Goal: Task Accomplishment & Management: Use online tool/utility

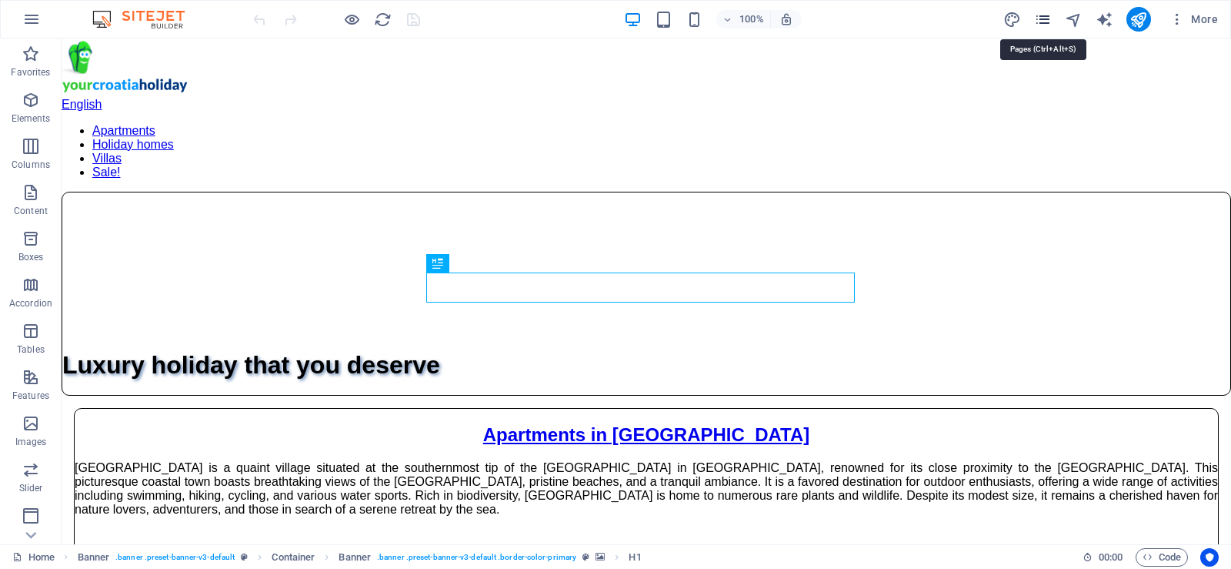
click at [1044, 21] on icon "pages" at bounding box center [1043, 20] width 18 height 18
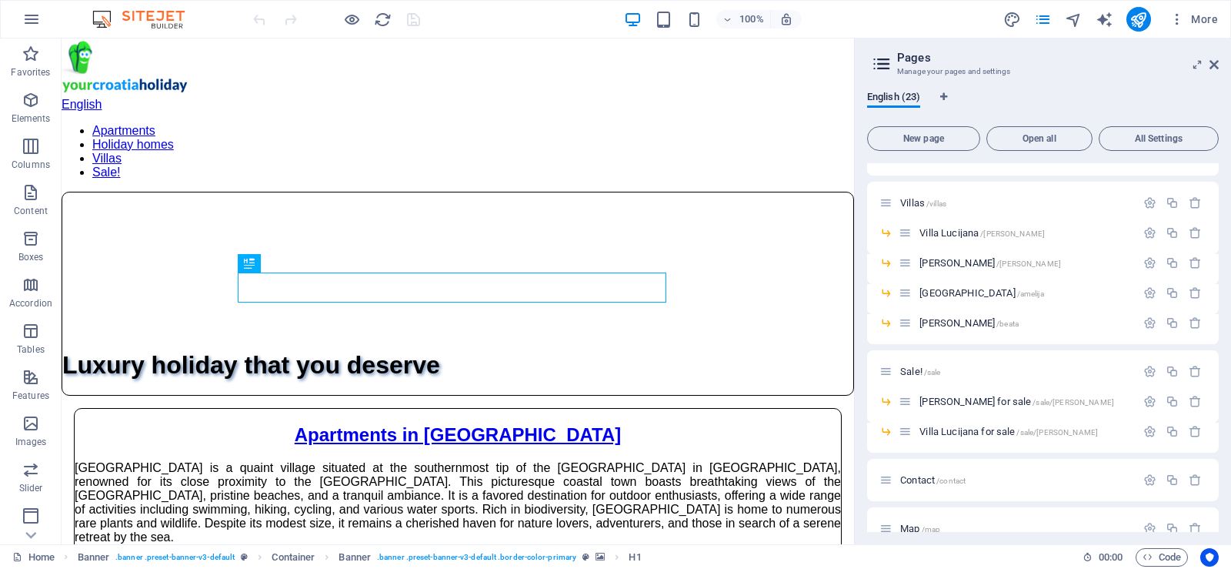
scroll to position [451, 0]
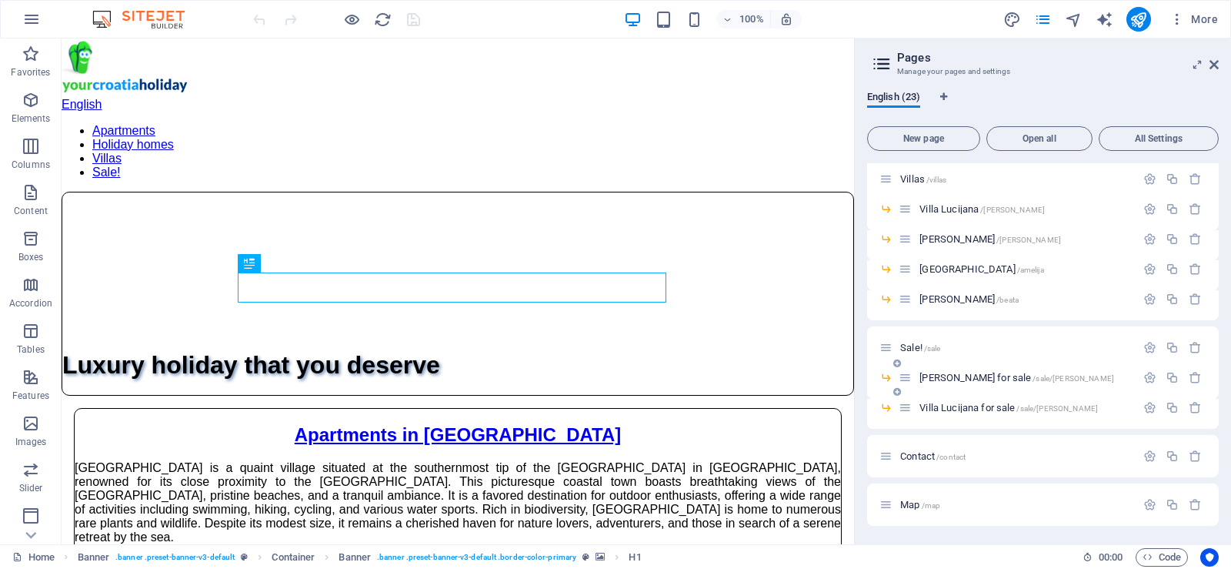
click at [953, 374] on span "[PERSON_NAME] for sale /sale/julijana" at bounding box center [1017, 378] width 195 height 12
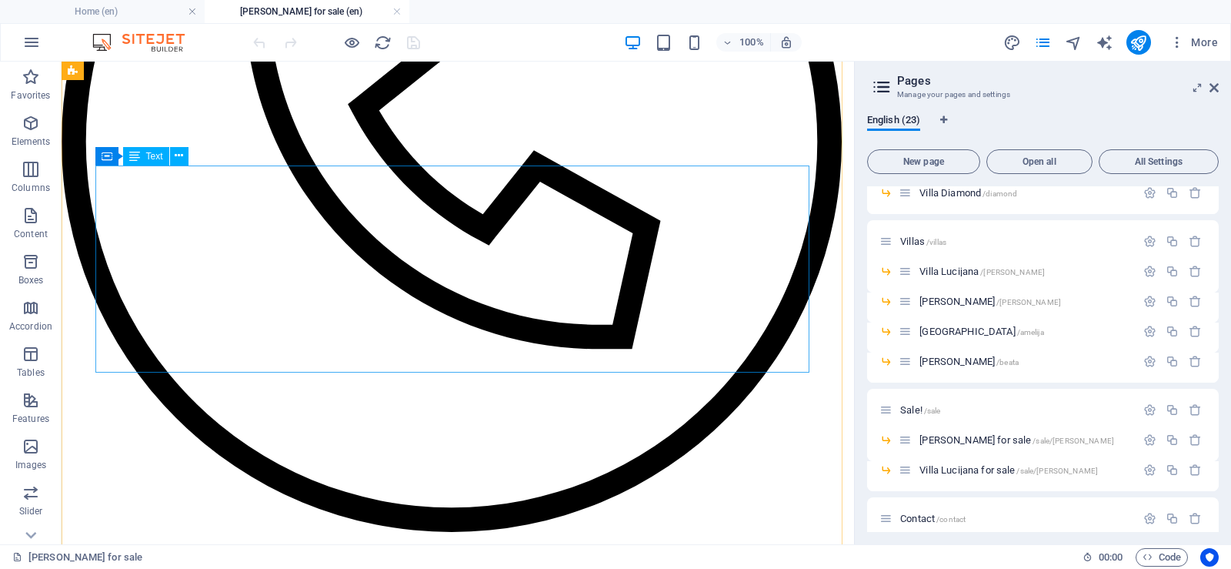
scroll to position [308, 0]
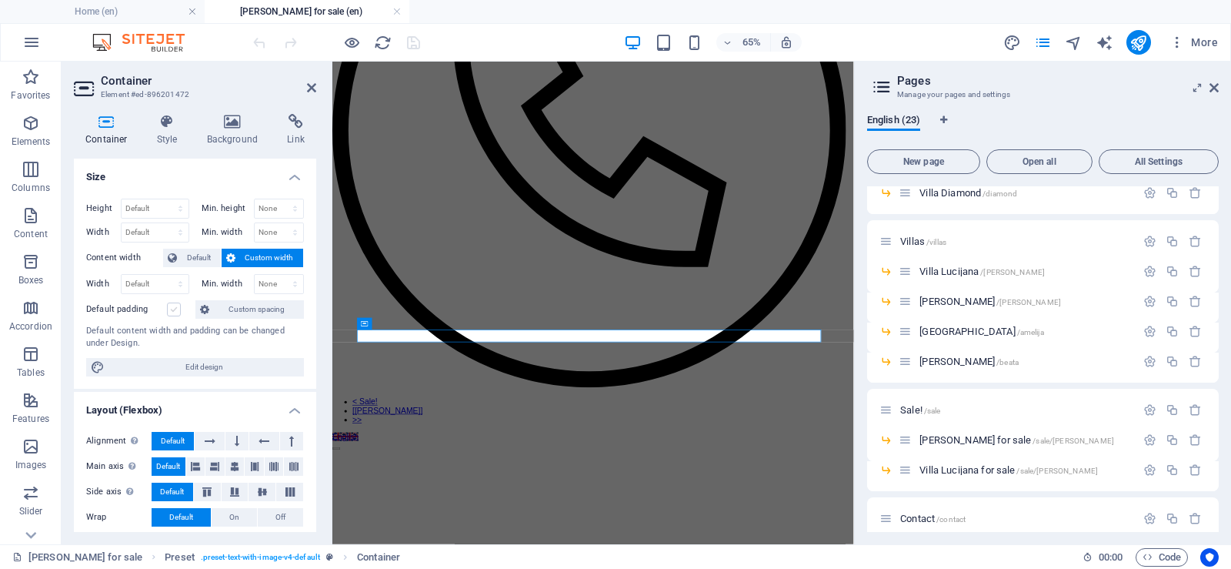
click at [172, 310] on label at bounding box center [174, 309] width 14 height 14
click at [0, 0] on input "Default padding" at bounding box center [0, 0] width 0 height 0
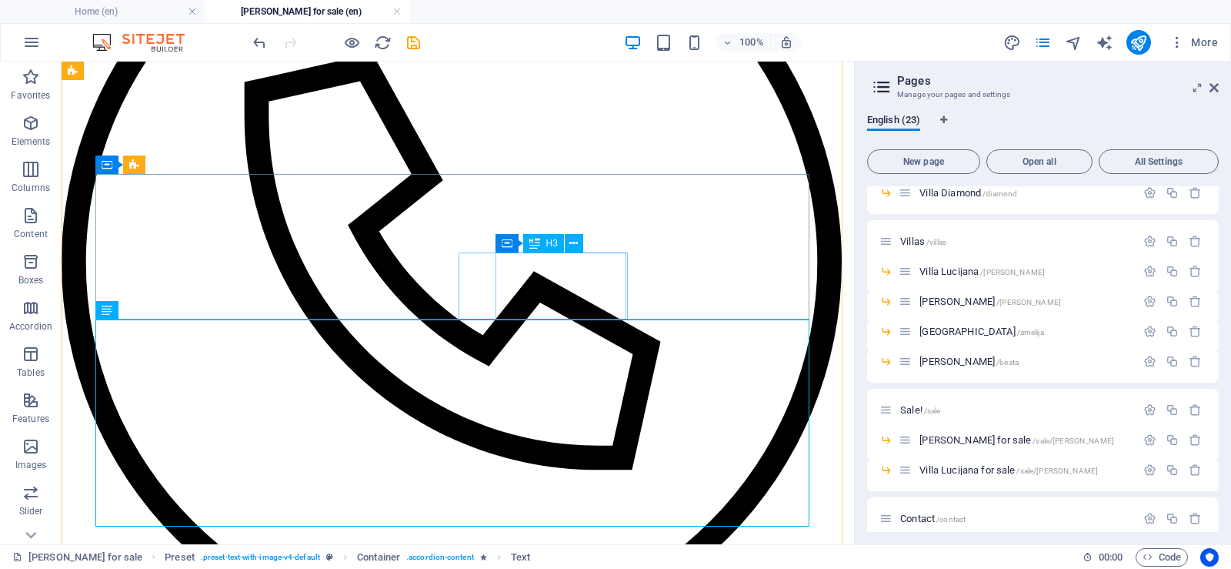
scroll to position [231, 0]
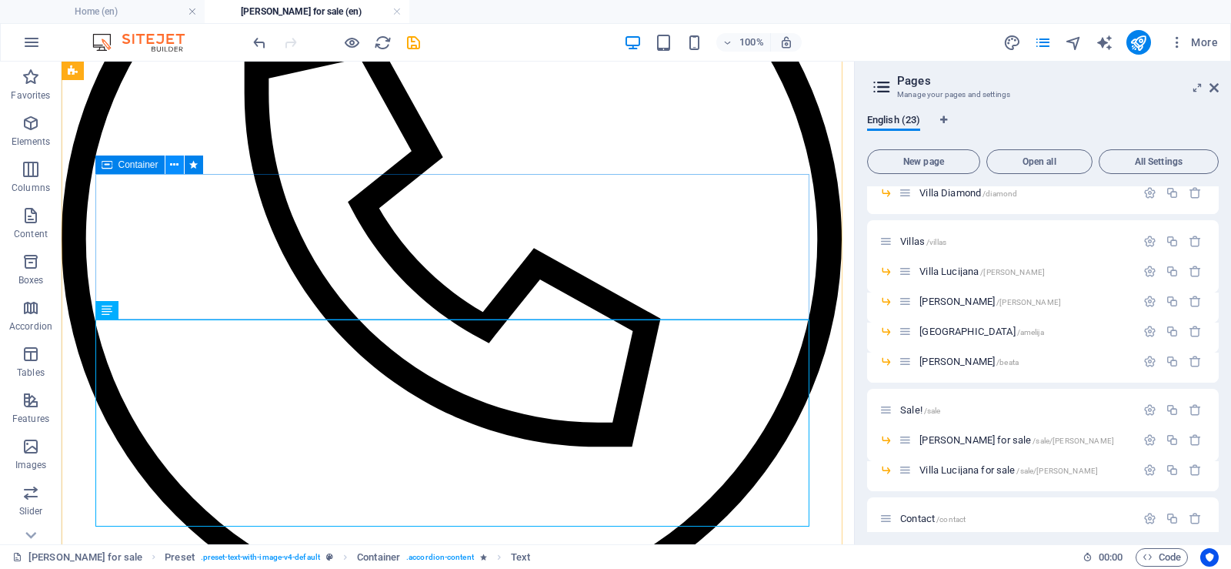
click at [173, 165] on icon at bounding box center [174, 165] width 8 height 16
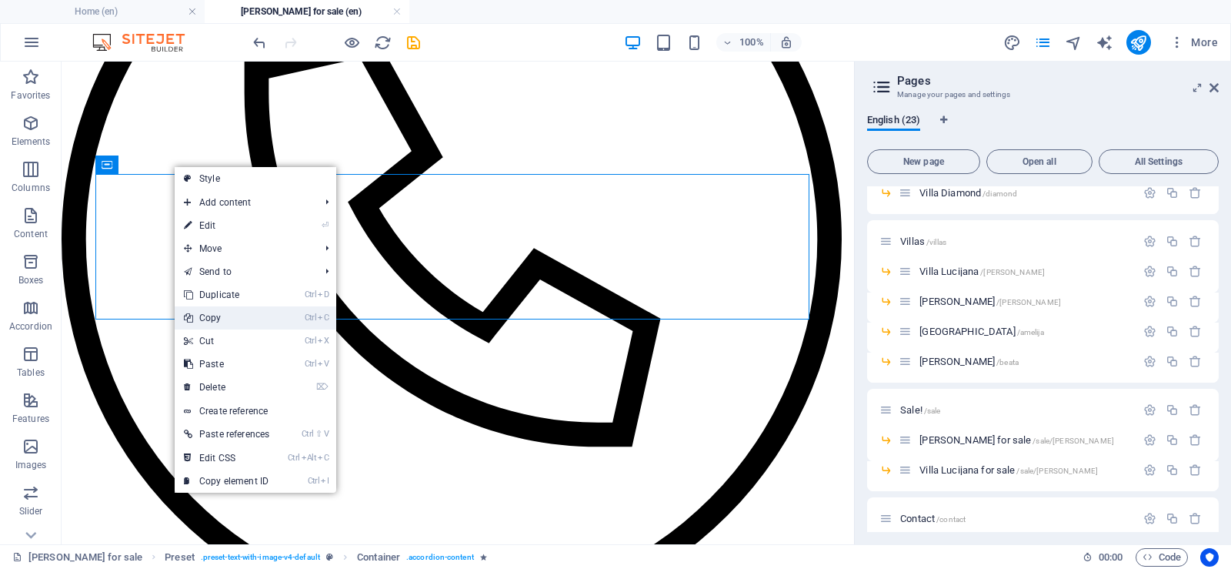
click at [232, 320] on link "Ctrl C Copy" at bounding box center [227, 317] width 104 height 23
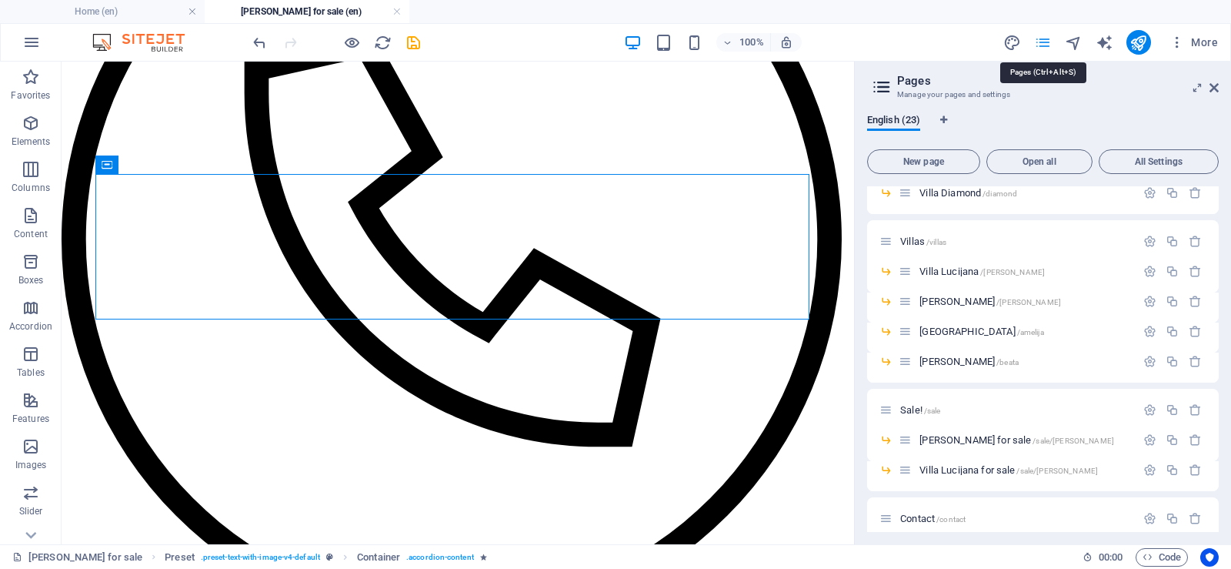
click at [1048, 40] on icon "pages" at bounding box center [1043, 43] width 18 height 18
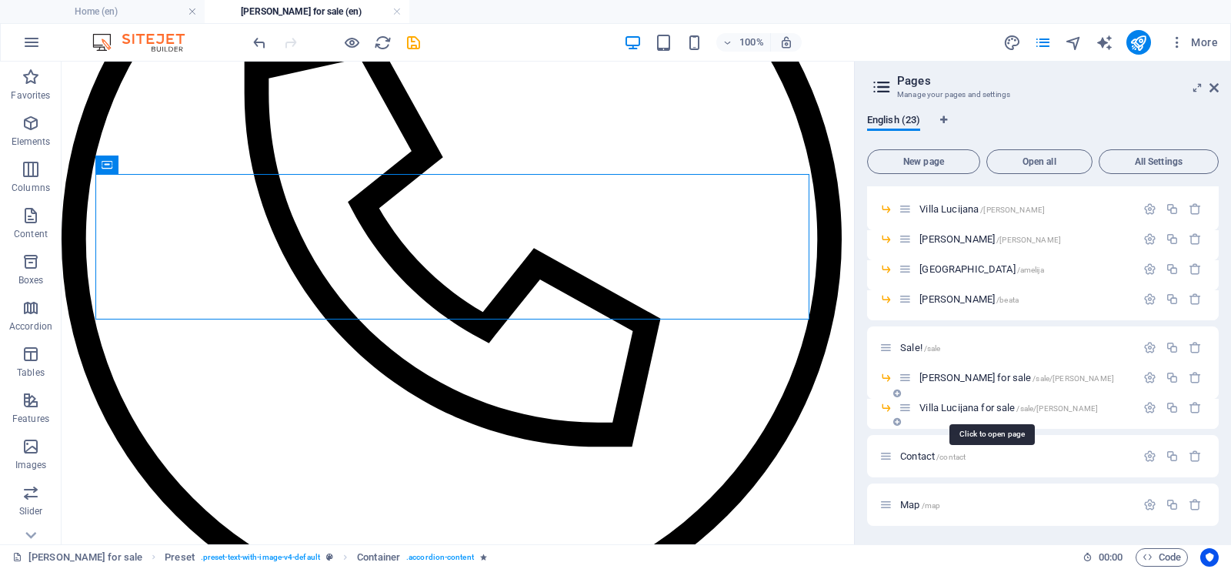
click at [958, 407] on span "Villa Lucijana for sale /sale/lucijana" at bounding box center [1009, 408] width 179 height 12
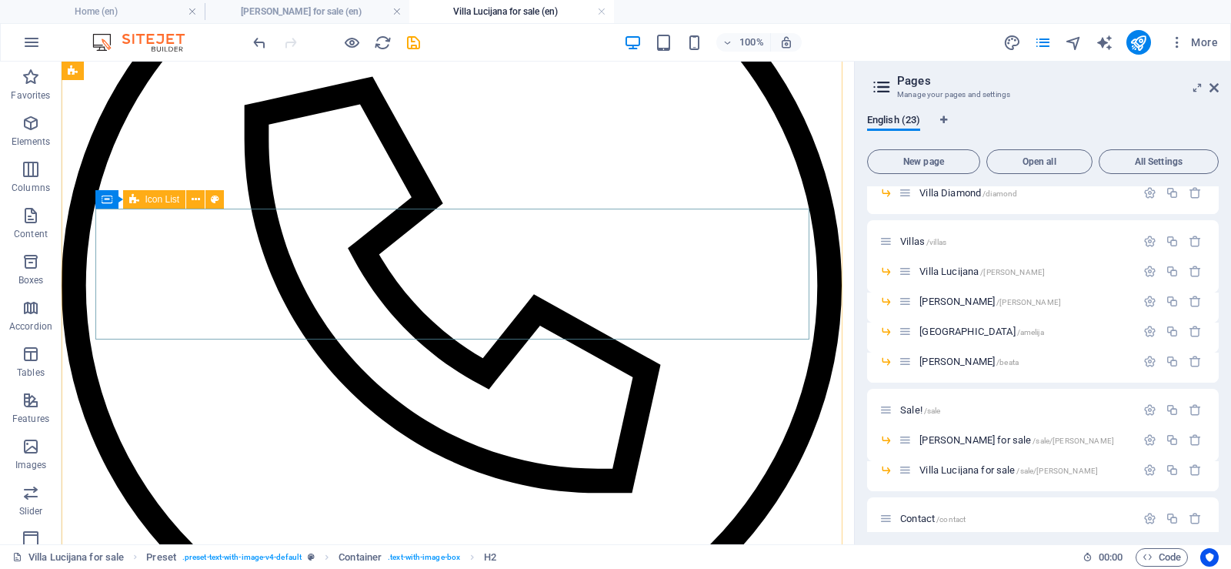
scroll to position [231, 0]
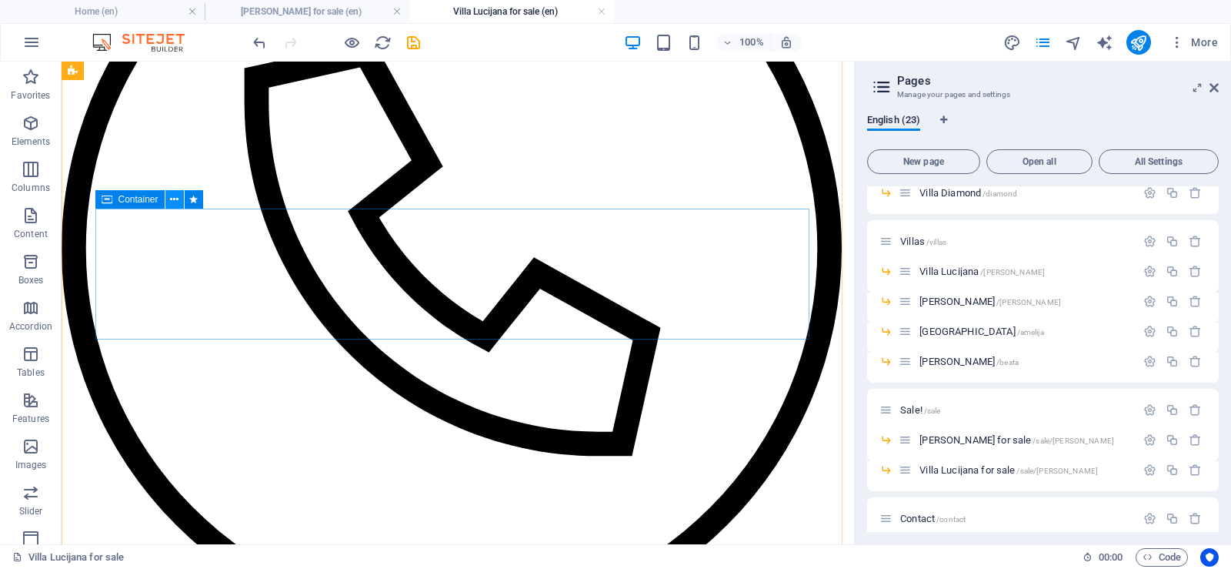
click at [176, 200] on icon at bounding box center [174, 200] width 8 height 16
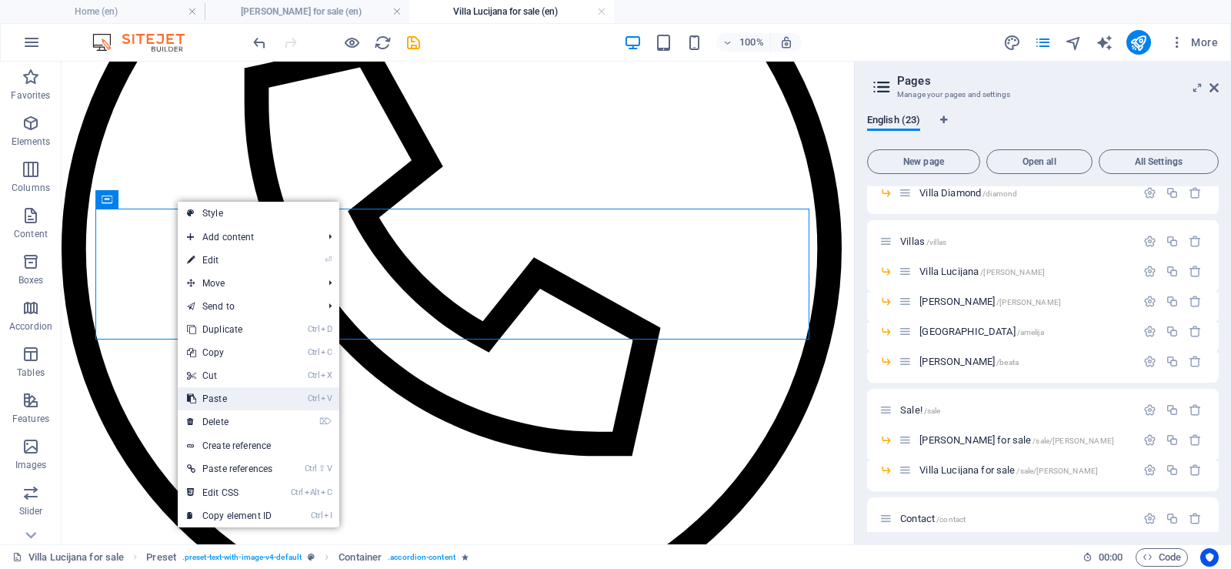
click at [236, 404] on link "Ctrl V Paste" at bounding box center [230, 398] width 104 height 23
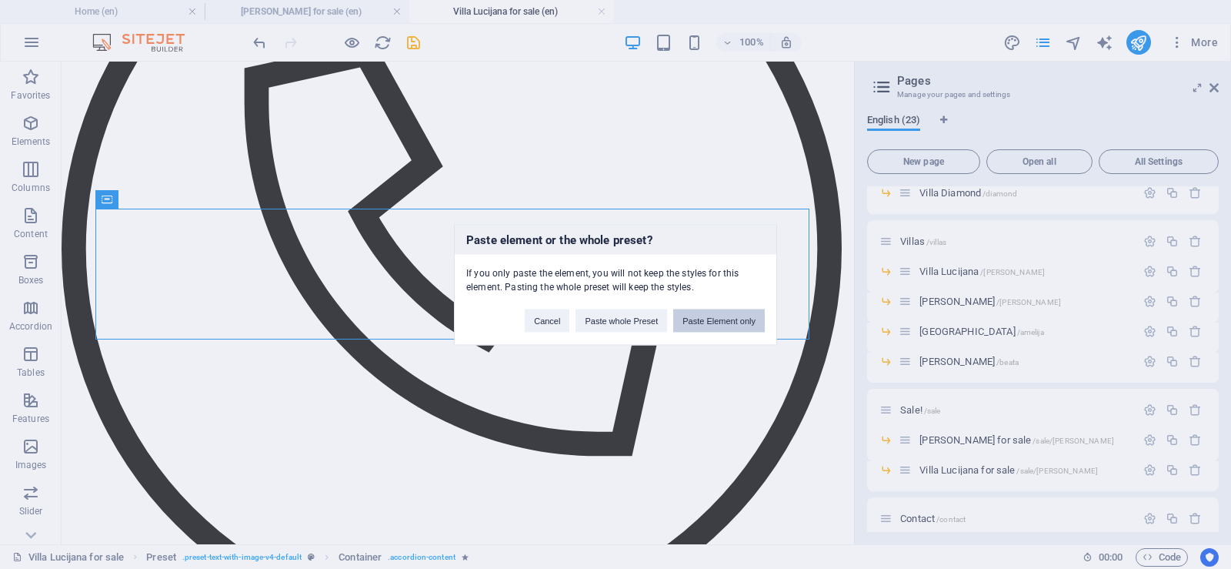
click at [690, 322] on button "Paste Element only" at bounding box center [719, 320] width 92 height 23
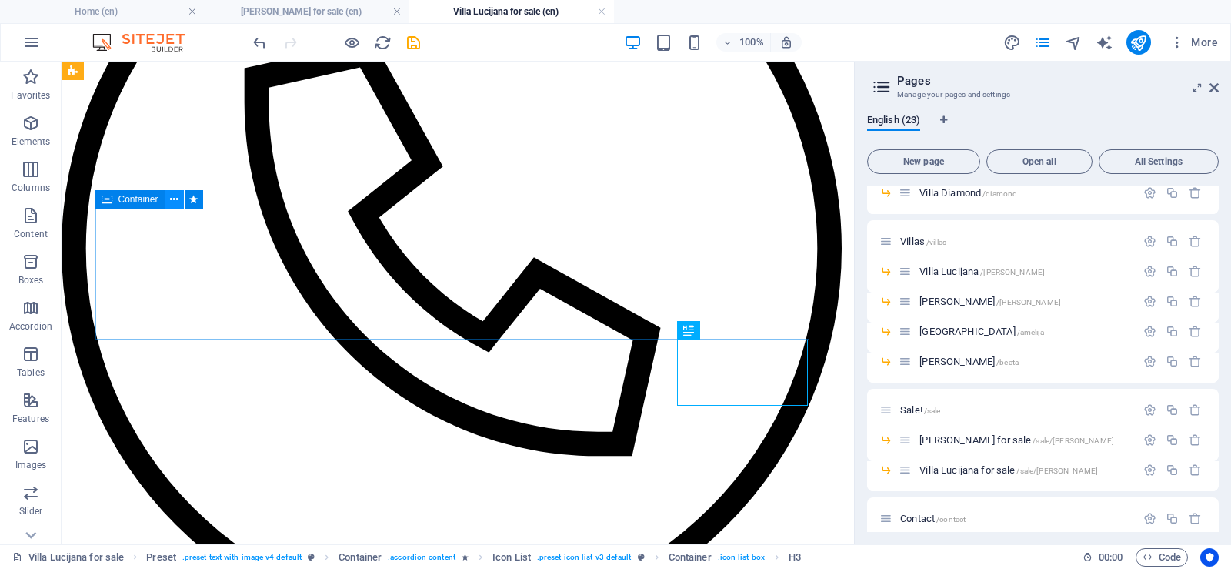
click at [175, 198] on icon at bounding box center [174, 200] width 8 height 16
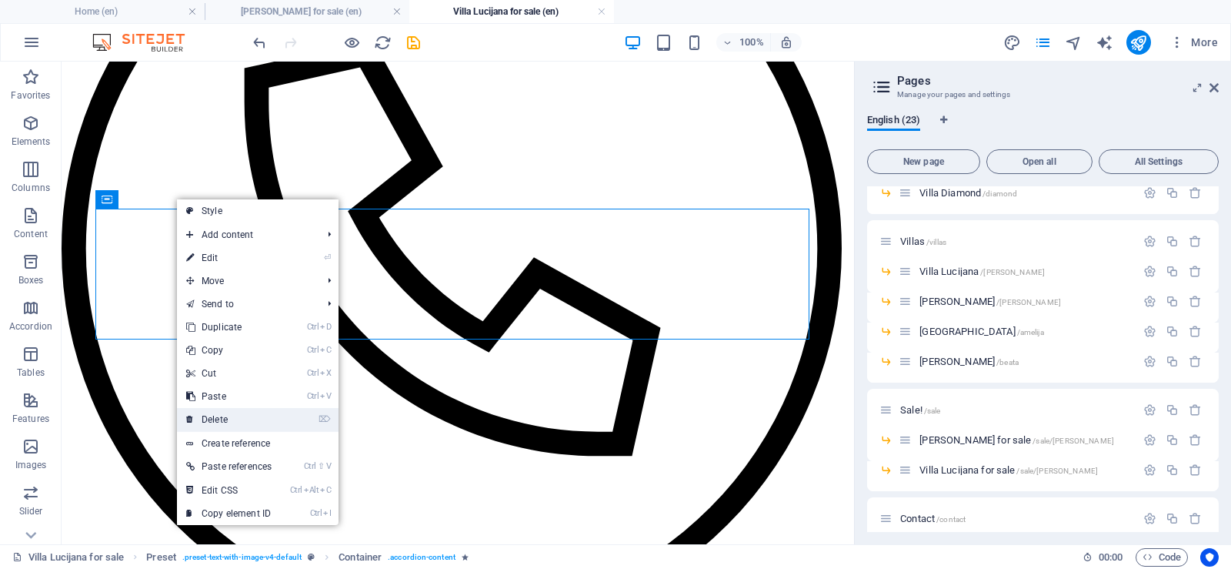
click at [247, 415] on link "⌦ Delete" at bounding box center [229, 419] width 104 height 23
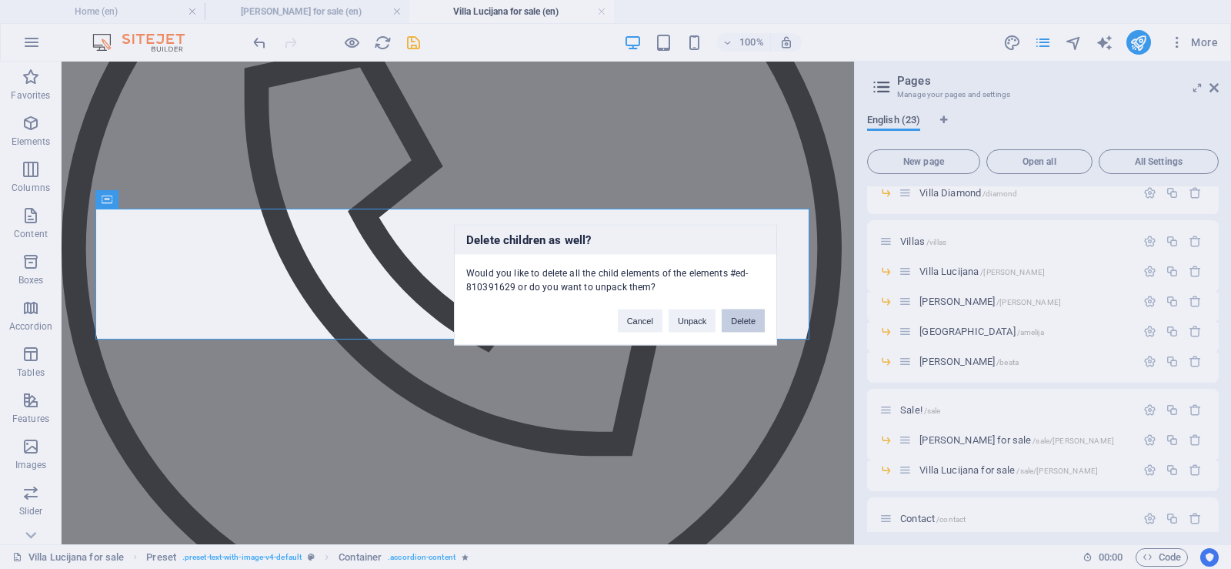
click at [746, 322] on button "Delete" at bounding box center [743, 320] width 43 height 23
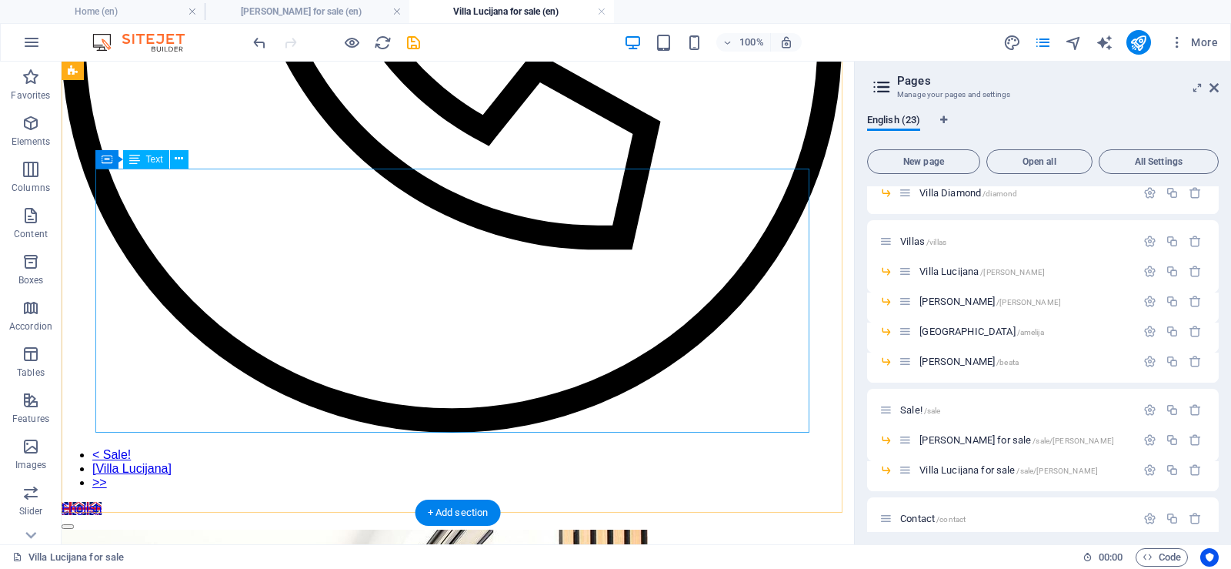
scroll to position [462, 0]
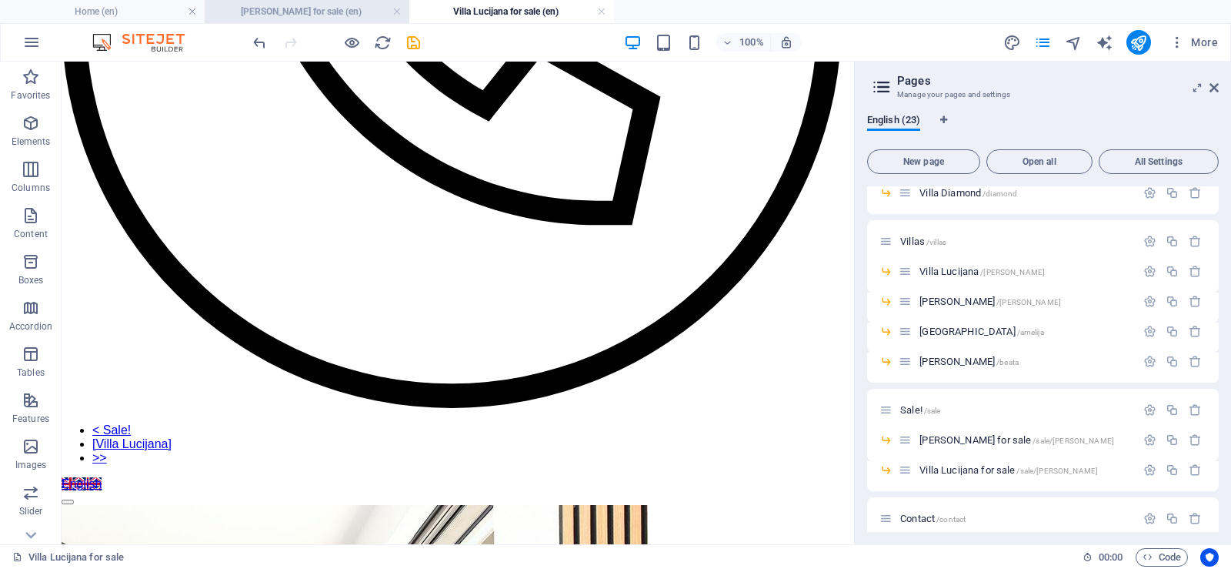
click at [318, 12] on h4 "[PERSON_NAME] for sale (en)" at bounding box center [307, 11] width 205 height 17
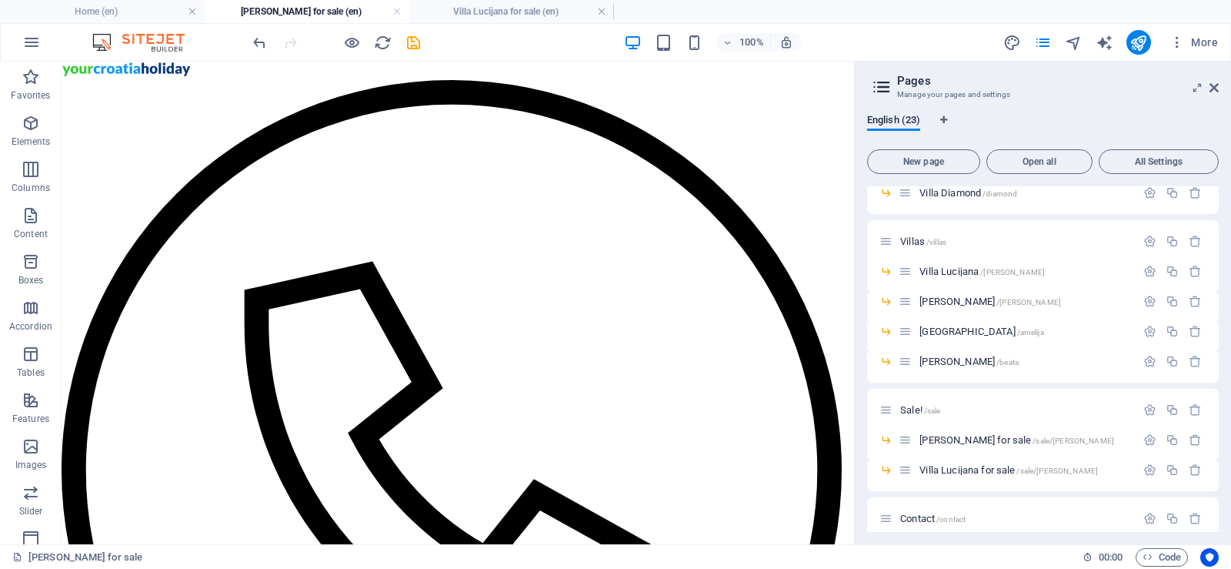
scroll to position [231, 0]
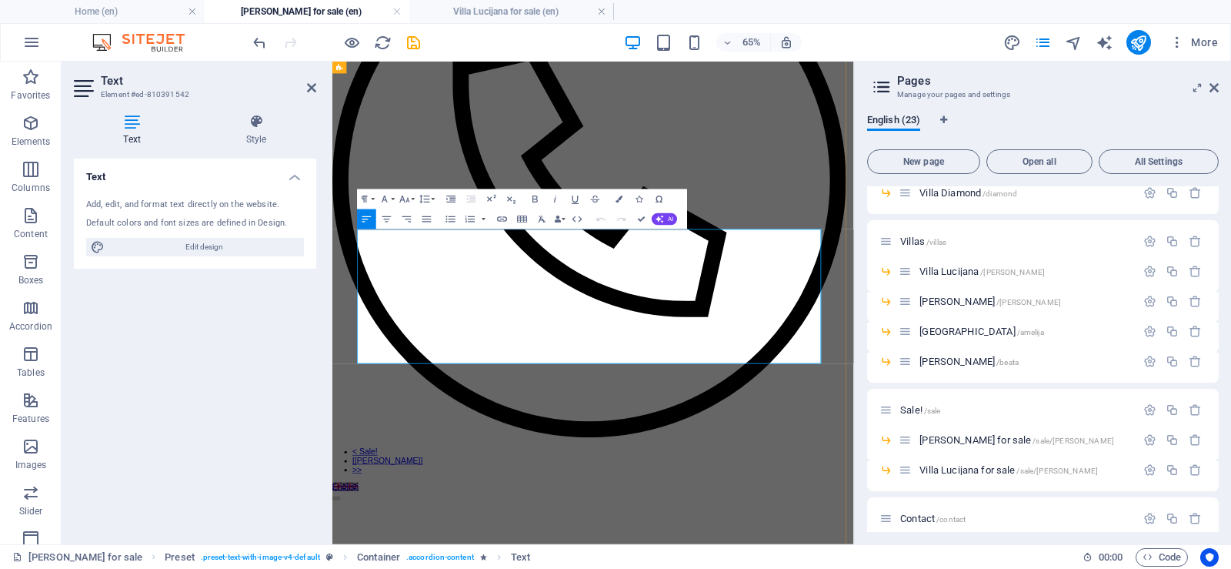
drag, startPoint x: 383, startPoint y: 331, endPoint x: 710, endPoint y: 510, distance: 372.4
copy div "Plot size: 684 m² Living area: 250 m² Layout: 2 floors, 4 bedrooms, spacious li…"
click at [483, 12] on h4 "Villa Lucijana for sale (en)" at bounding box center [511, 11] width 205 height 17
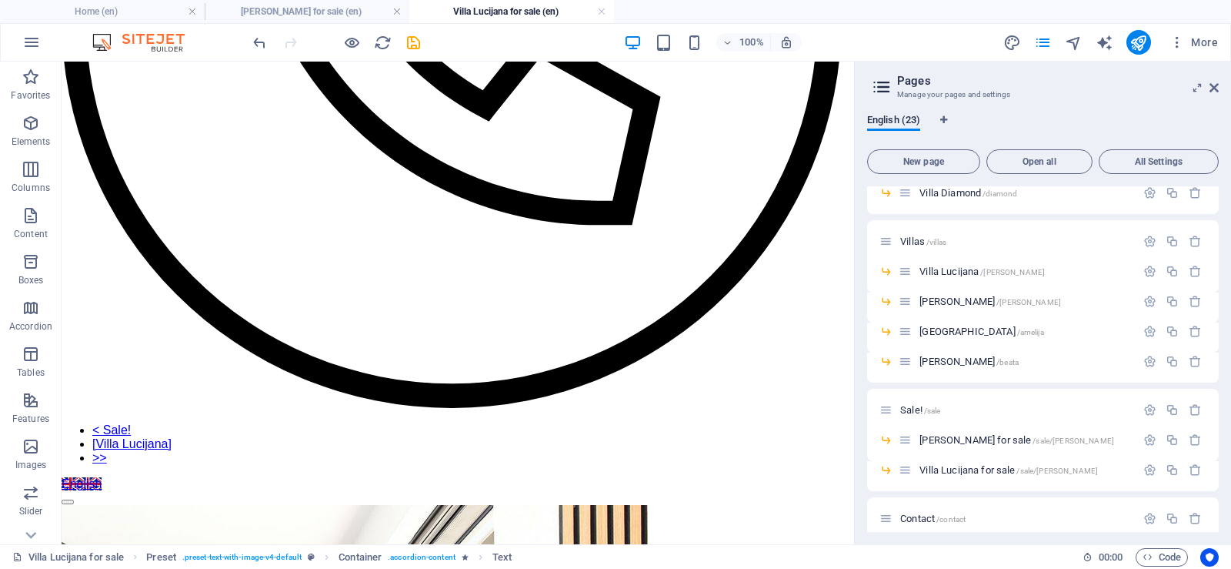
scroll to position [0, 0]
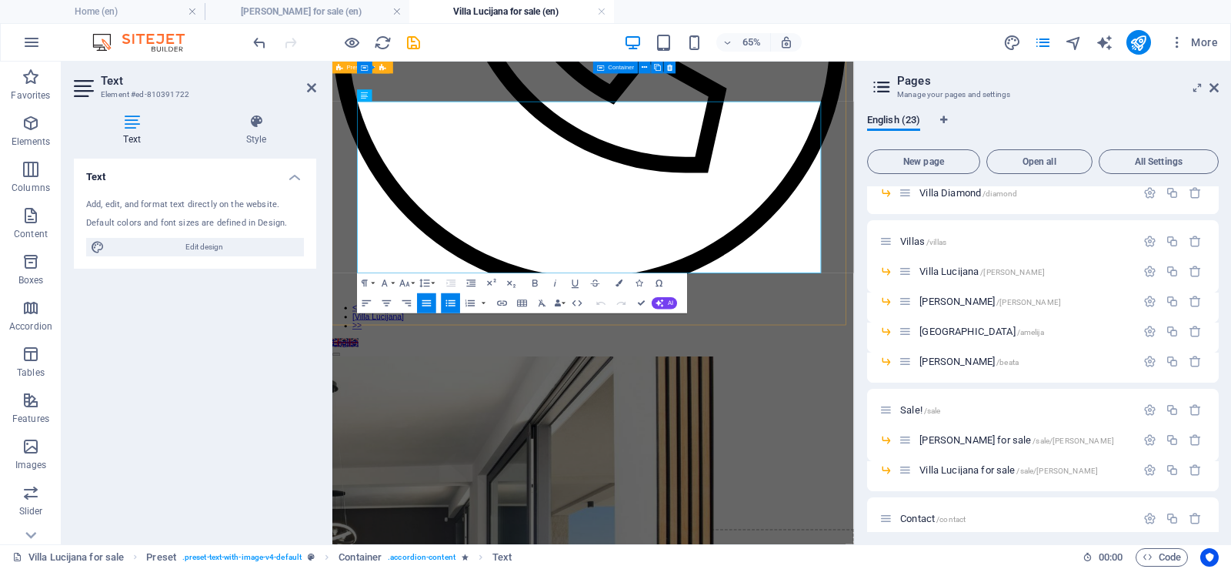
drag, startPoint x: 575, startPoint y: 370, endPoint x: 355, endPoint y: 126, distance: 328.6
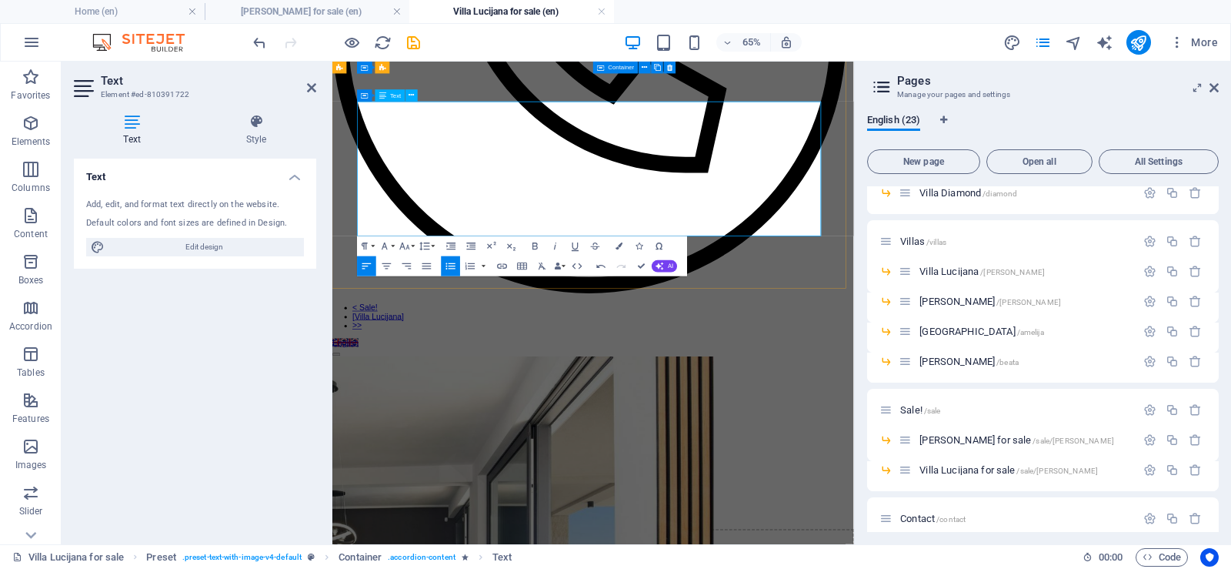
drag, startPoint x: 447, startPoint y: 145, endPoint x: 461, endPoint y: 145, distance: 13.9
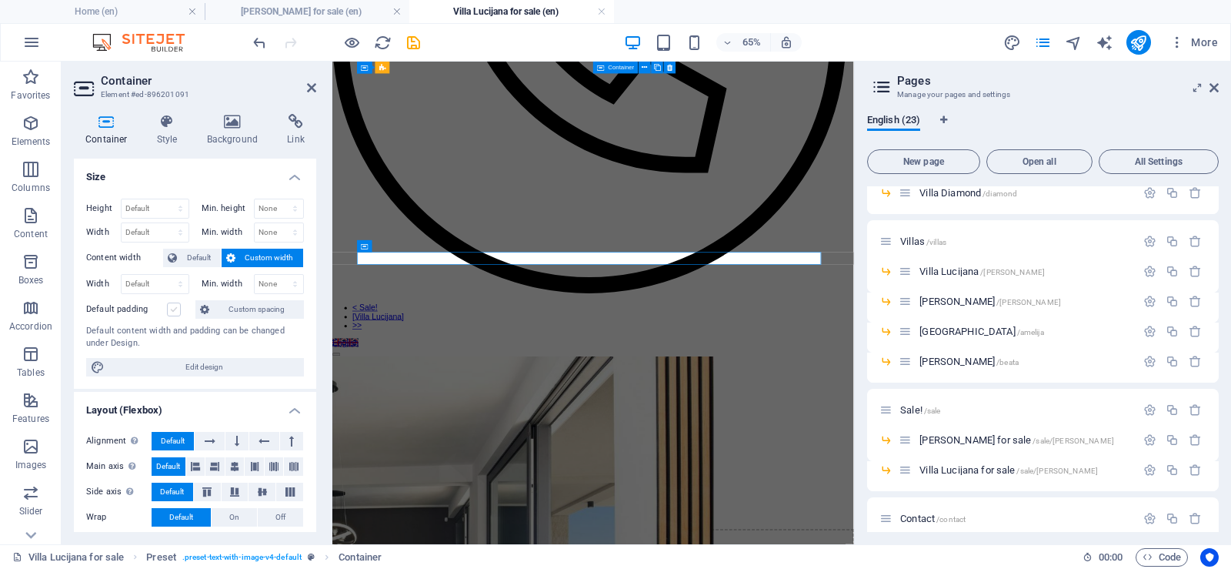
click at [177, 313] on label at bounding box center [174, 309] width 14 height 14
click at [0, 0] on input "Default padding" at bounding box center [0, 0] width 0 height 0
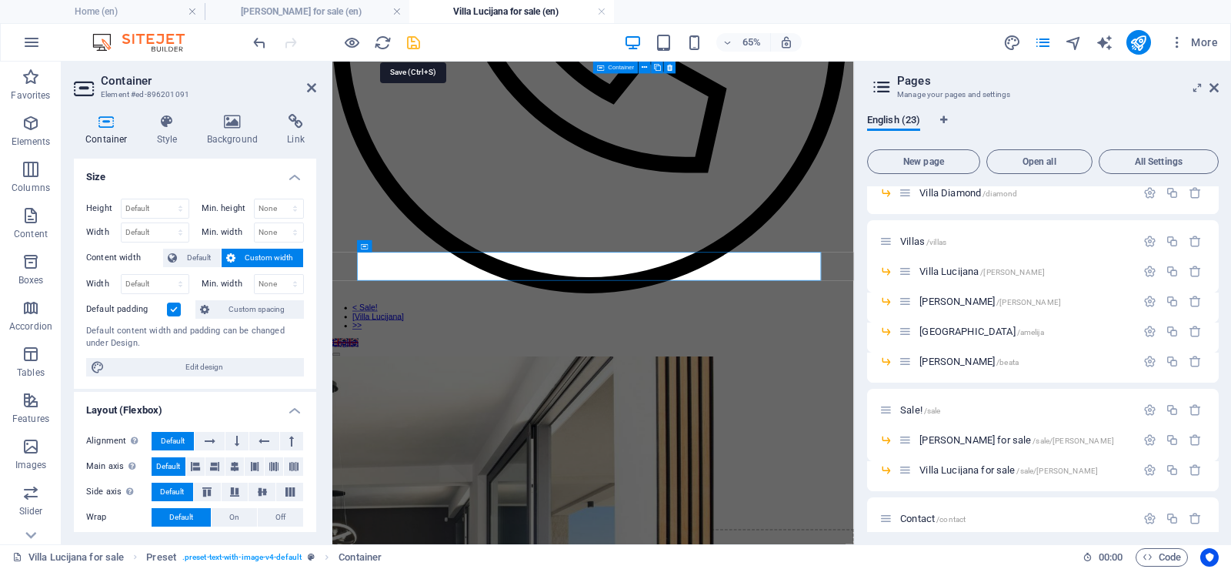
click at [413, 42] on icon "save" at bounding box center [414, 43] width 18 height 18
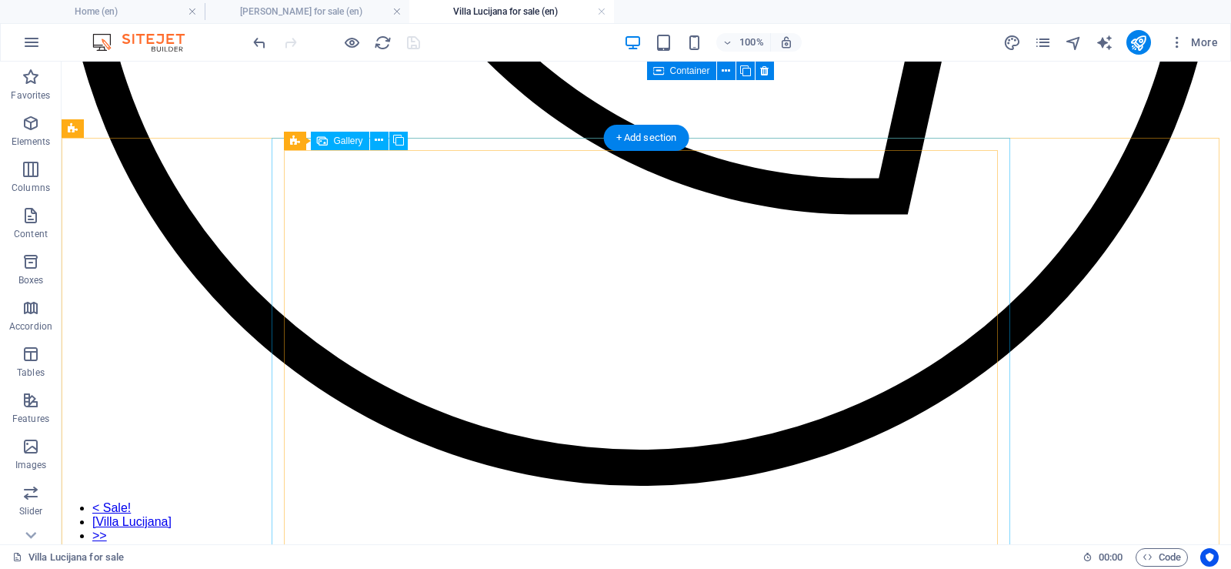
scroll to position [760, 0]
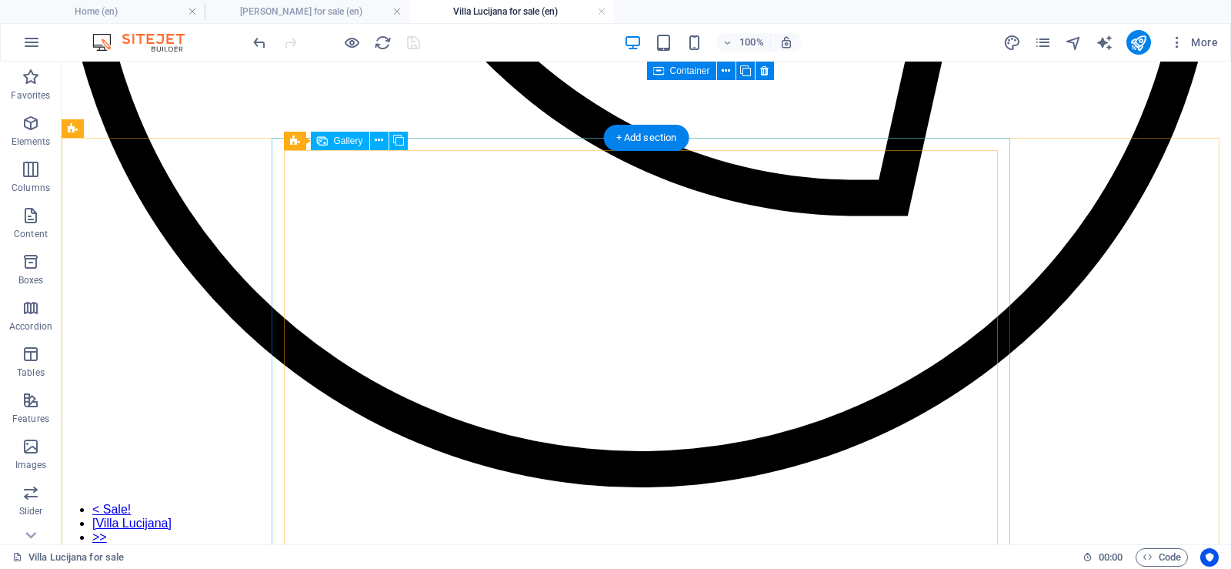
select select "4"
select select "px"
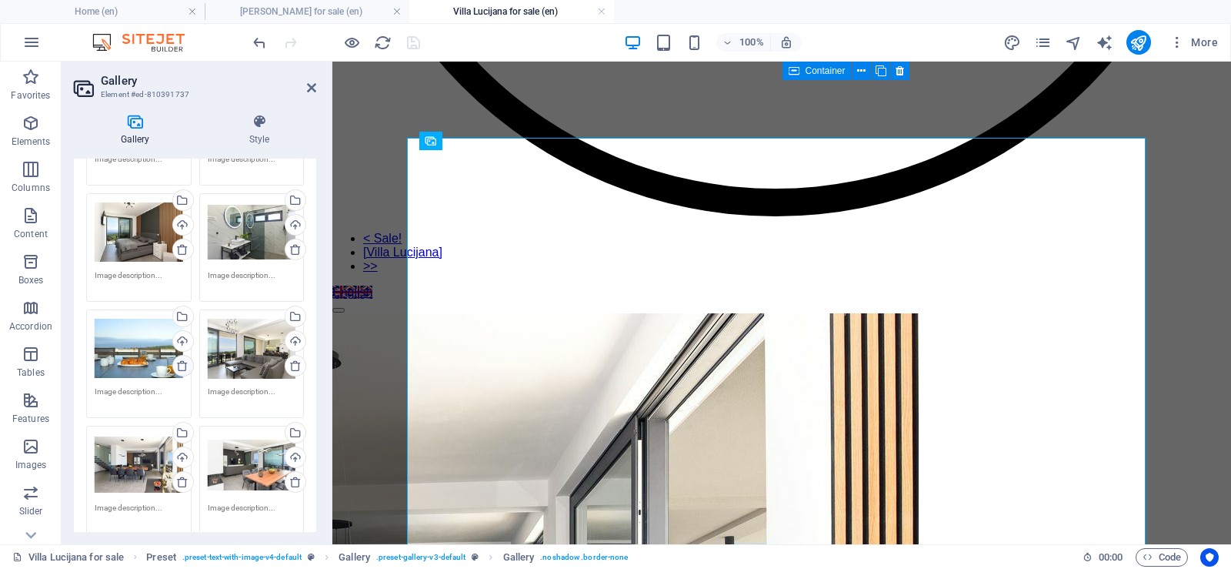
scroll to position [308, 0]
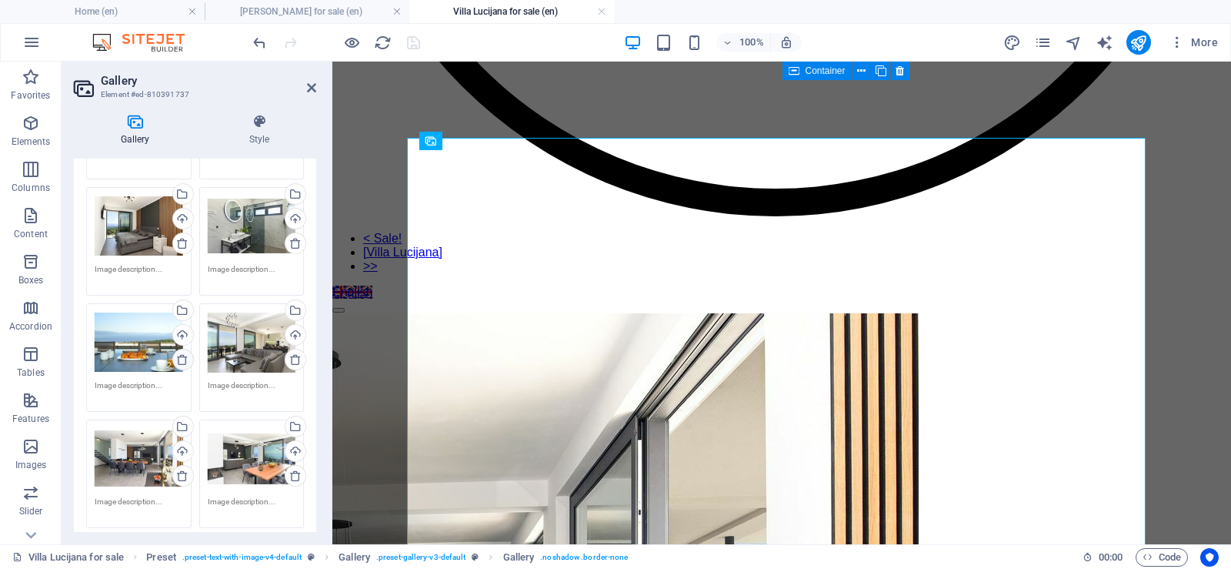
click at [179, 363] on icon at bounding box center [182, 359] width 12 height 12
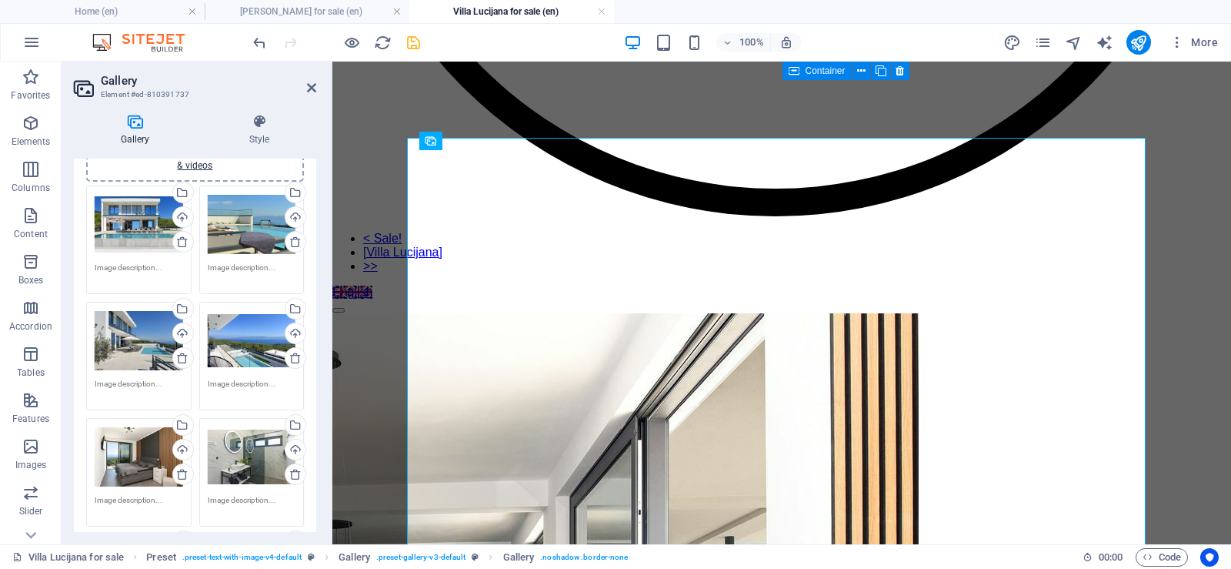
scroll to position [0, 0]
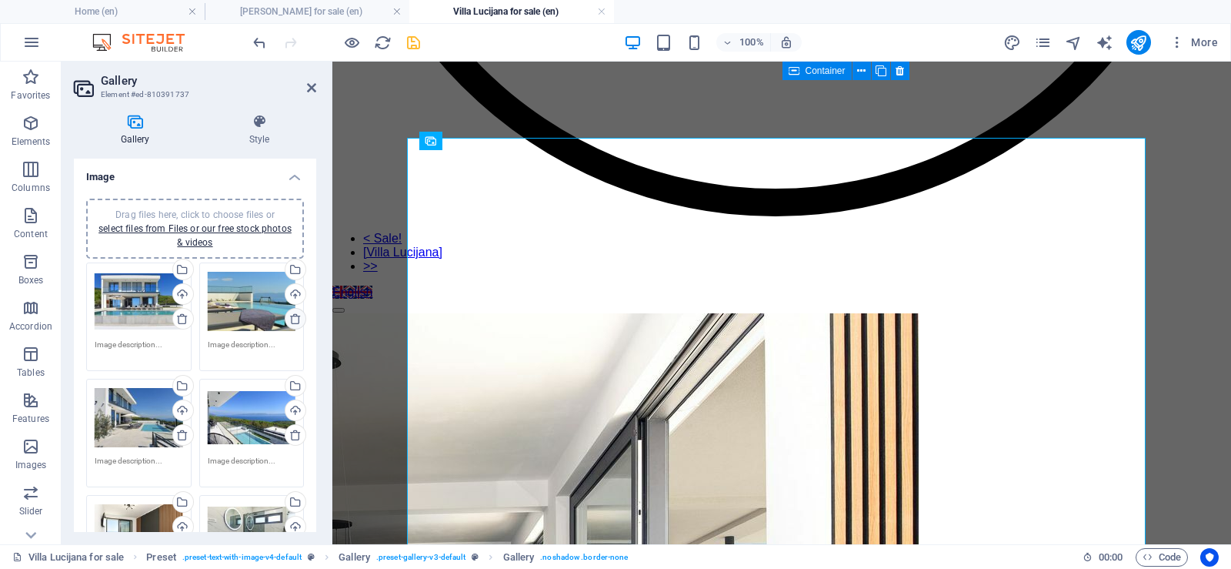
click at [295, 322] on icon at bounding box center [295, 318] width 12 height 12
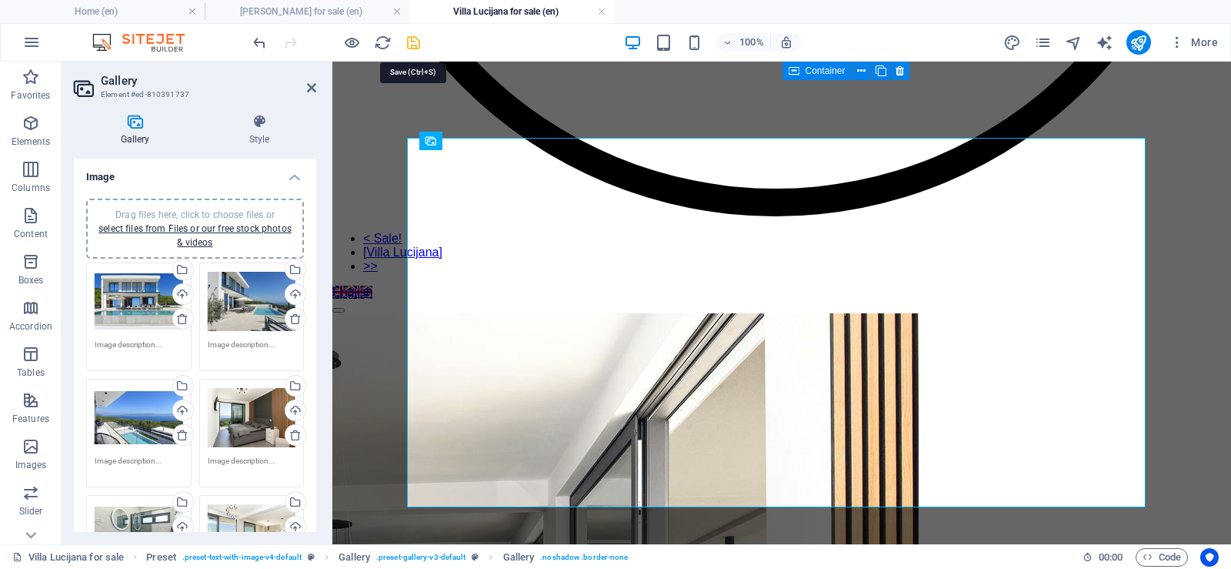
click at [411, 44] on icon "save" at bounding box center [414, 43] width 18 height 18
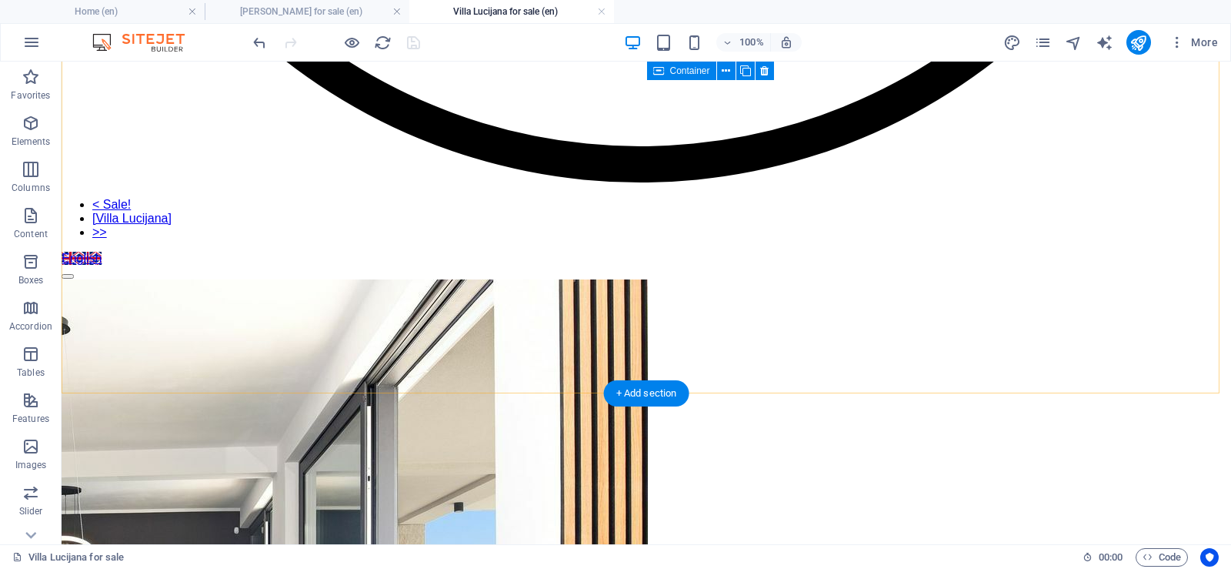
scroll to position [1068, 0]
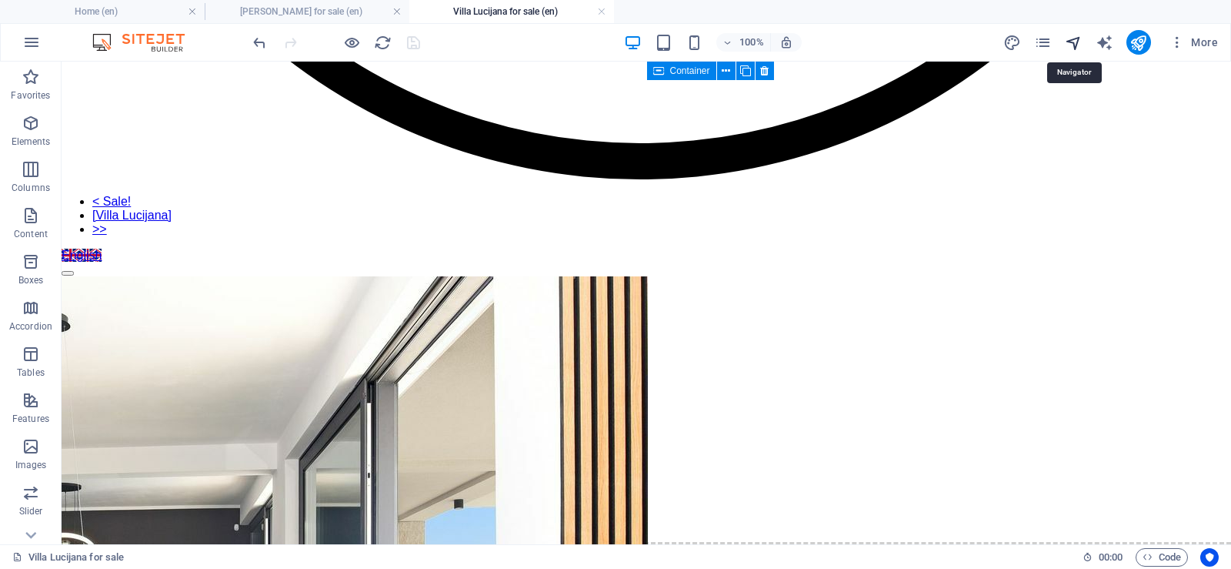
click at [1071, 43] on icon "navigator" at bounding box center [1074, 43] width 18 height 18
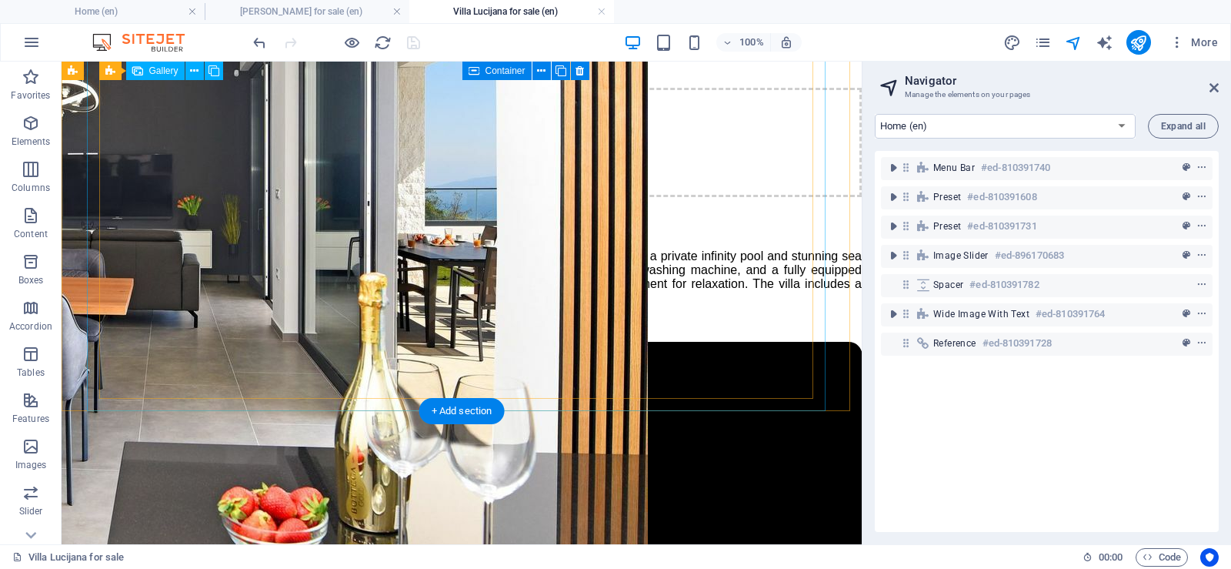
scroll to position [837, 0]
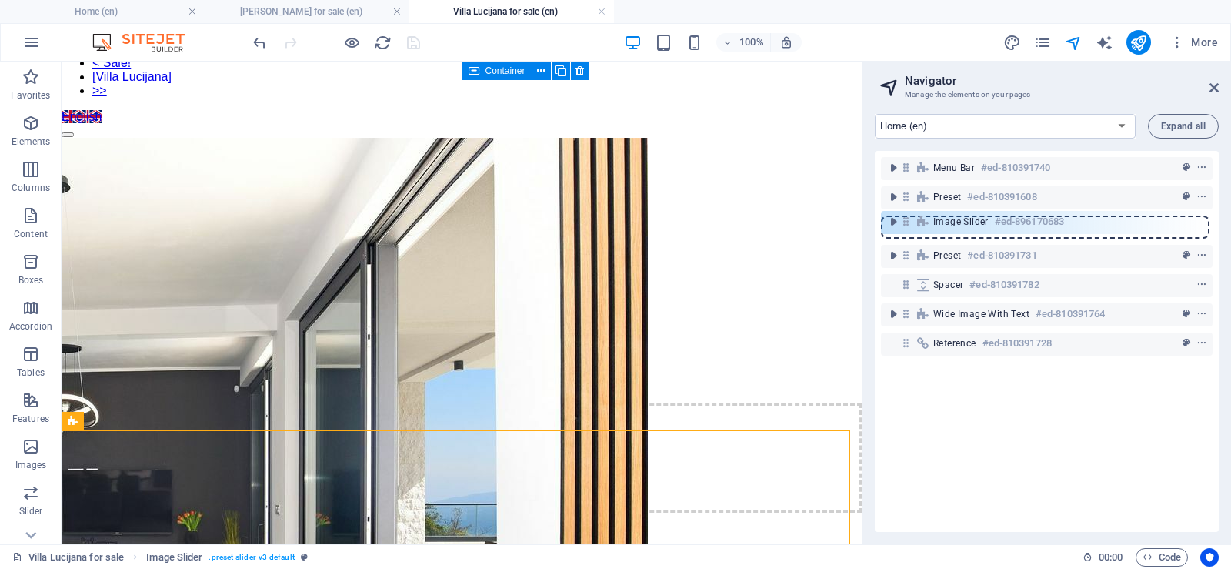
drag, startPoint x: 908, startPoint y: 254, endPoint x: 908, endPoint y: 215, distance: 39.3
click at [908, 215] on div "Menu Bar #ed-810391740 Preset #ed-810391608 Preset #ed-810391731 Image Slider #…" at bounding box center [1047, 341] width 344 height 381
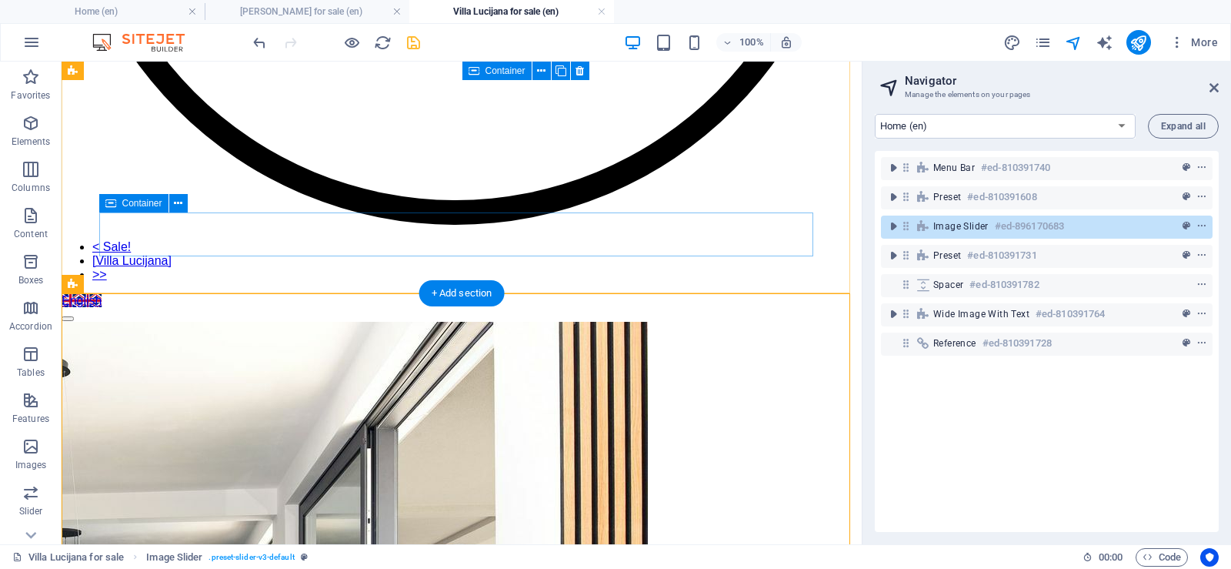
scroll to position [604, 0]
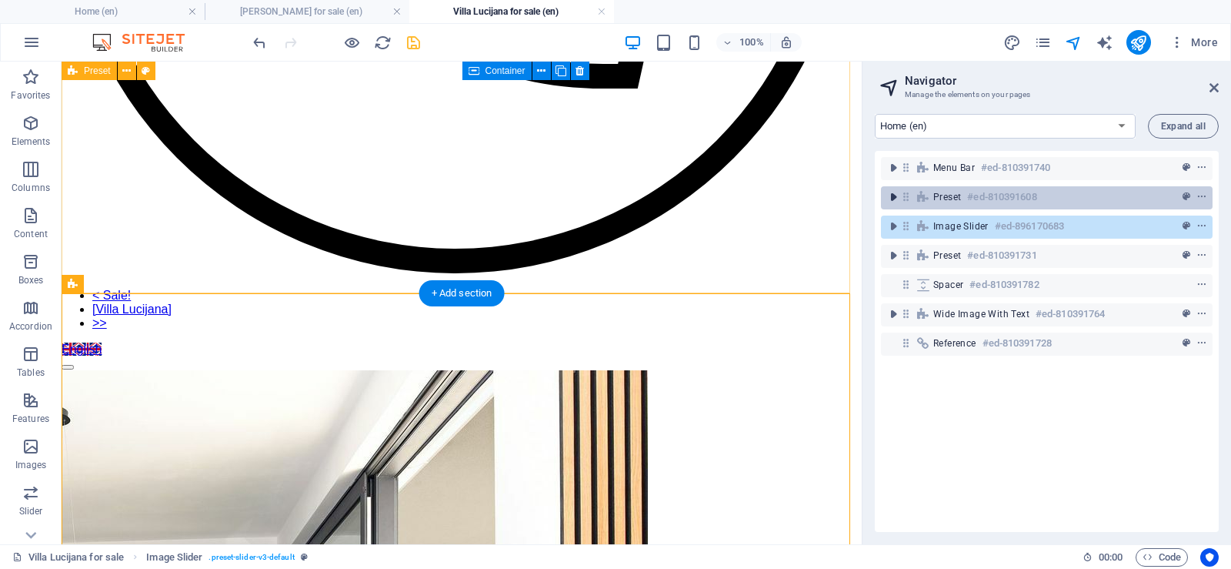
click at [895, 197] on icon "toggle-expand" at bounding box center [893, 196] width 15 height 15
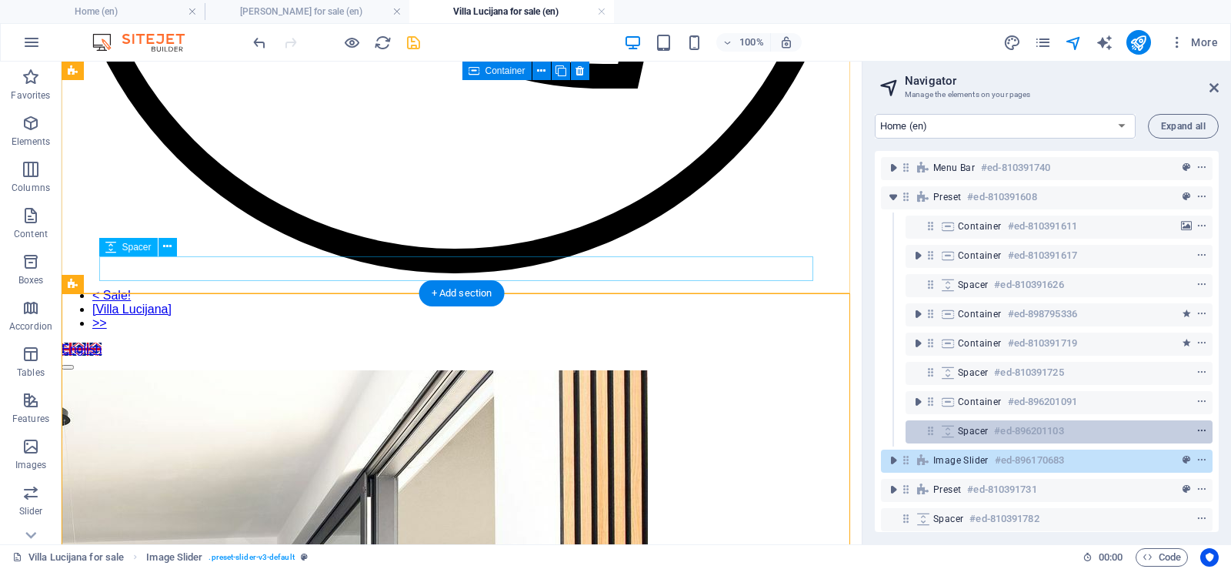
click at [1201, 426] on icon "context-menu" at bounding box center [1202, 431] width 11 height 11
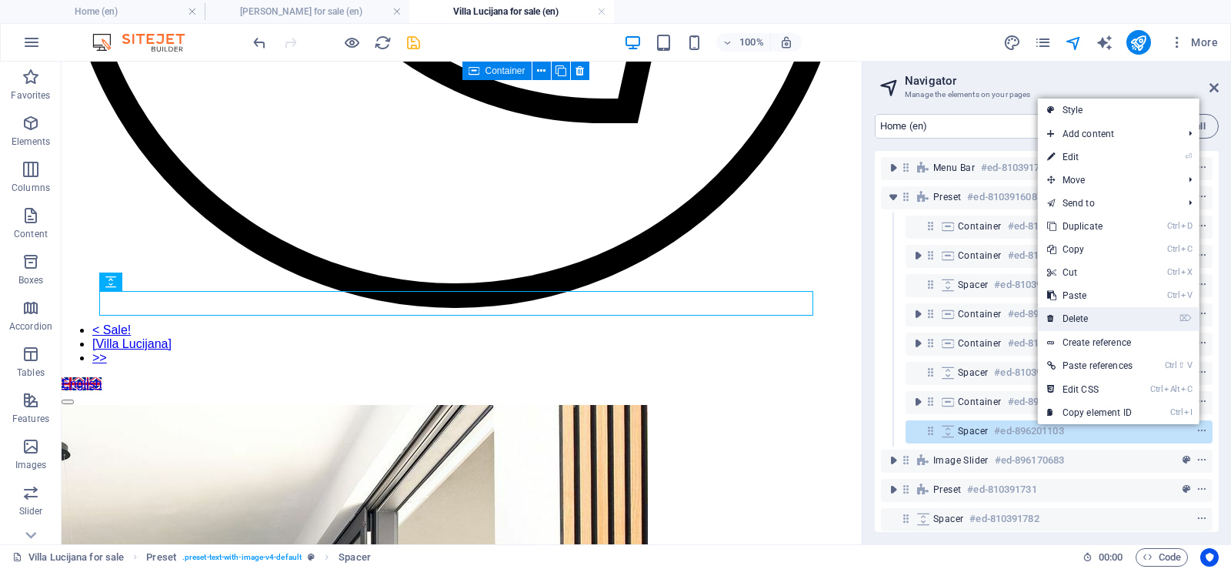
click at [1108, 317] on link "⌦ Delete" at bounding box center [1090, 318] width 104 height 23
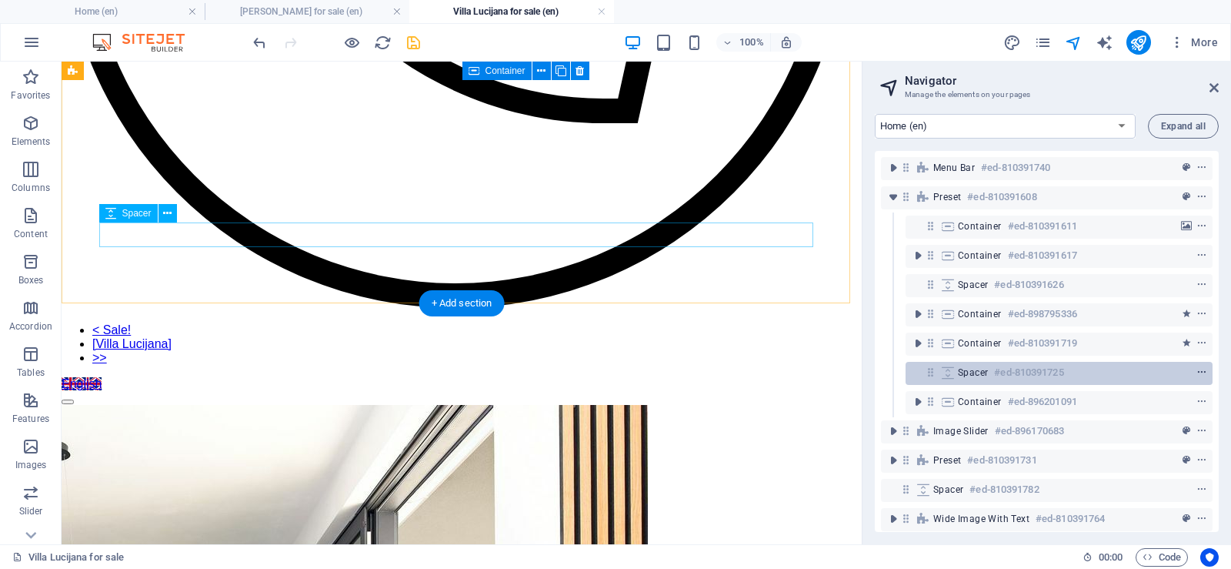
click at [1198, 373] on icon "context-menu" at bounding box center [1202, 372] width 11 height 11
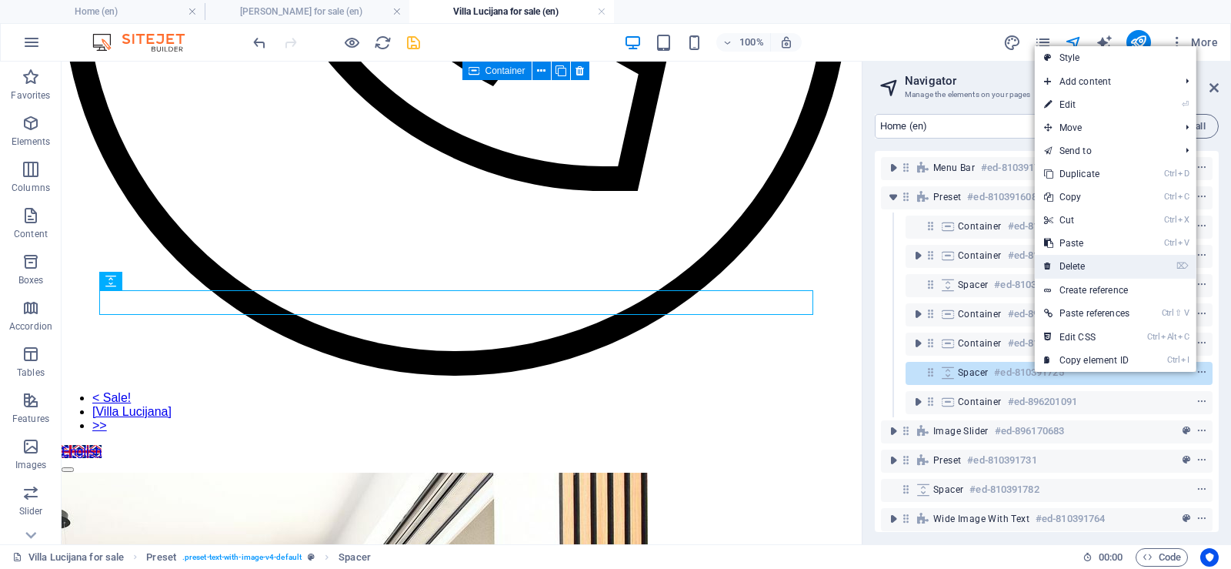
click at [1096, 259] on link "⌦ Delete" at bounding box center [1087, 266] width 104 height 23
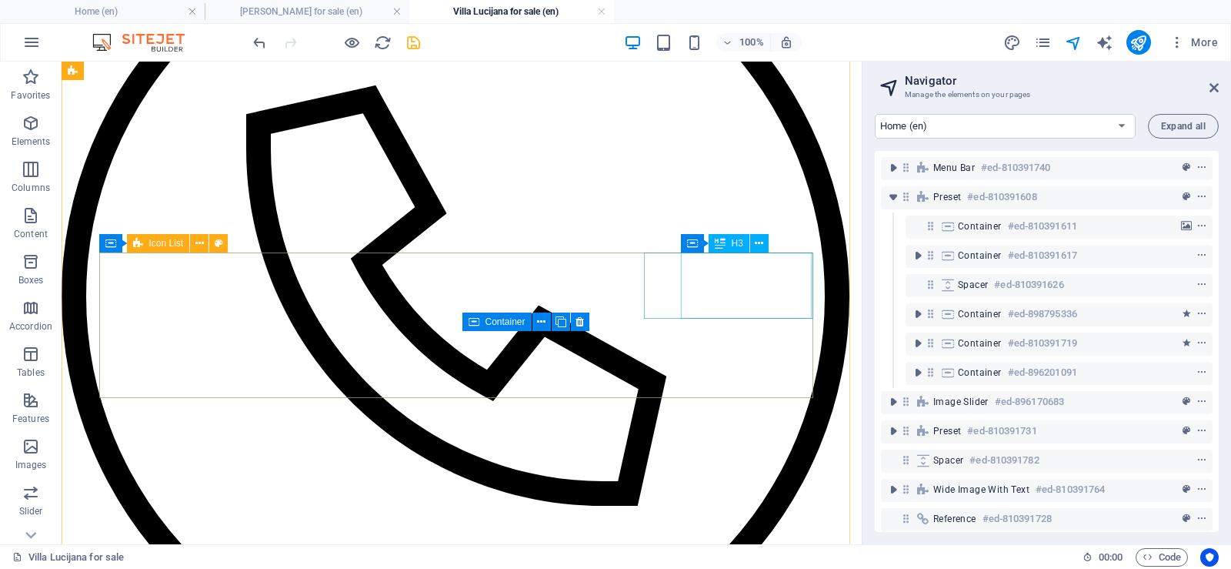
scroll to position [0, 0]
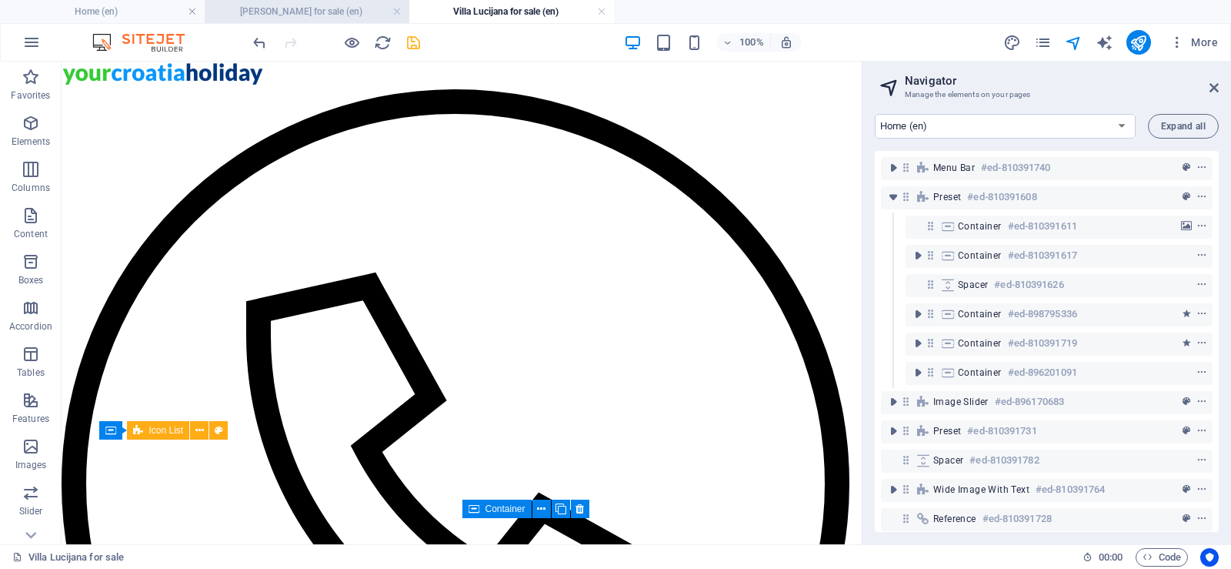
click at [299, 9] on h4 "[PERSON_NAME] for sale (en)" at bounding box center [307, 11] width 205 height 17
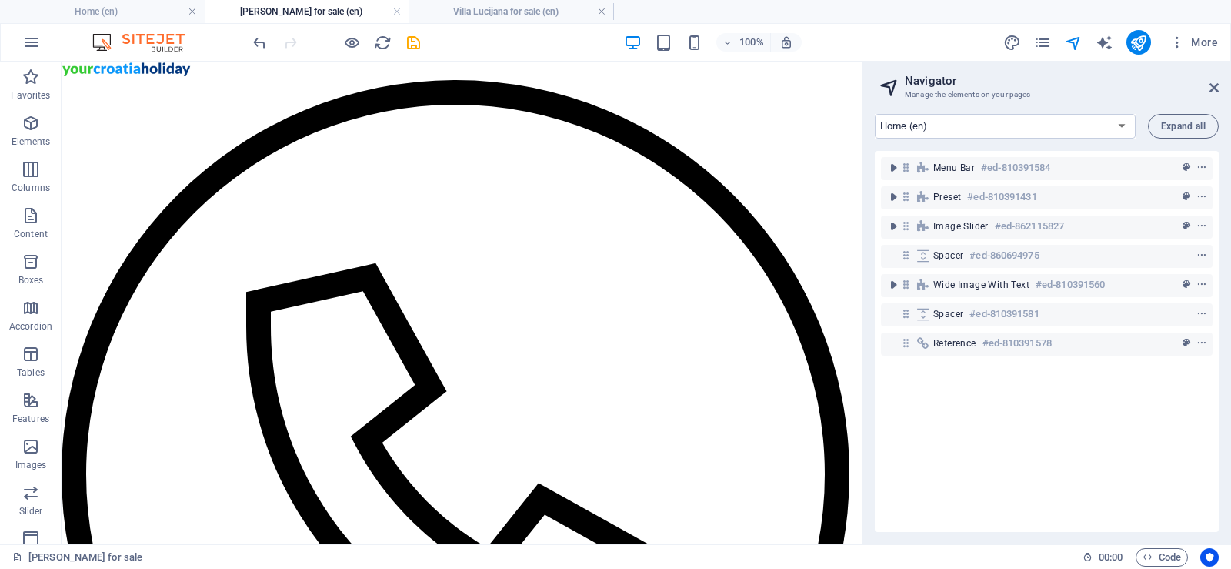
click at [332, 16] on h4 "[PERSON_NAME] for sale (en)" at bounding box center [307, 11] width 205 height 17
click at [487, 8] on h4 "Villa Lucijana for sale (en)" at bounding box center [511, 11] width 205 height 17
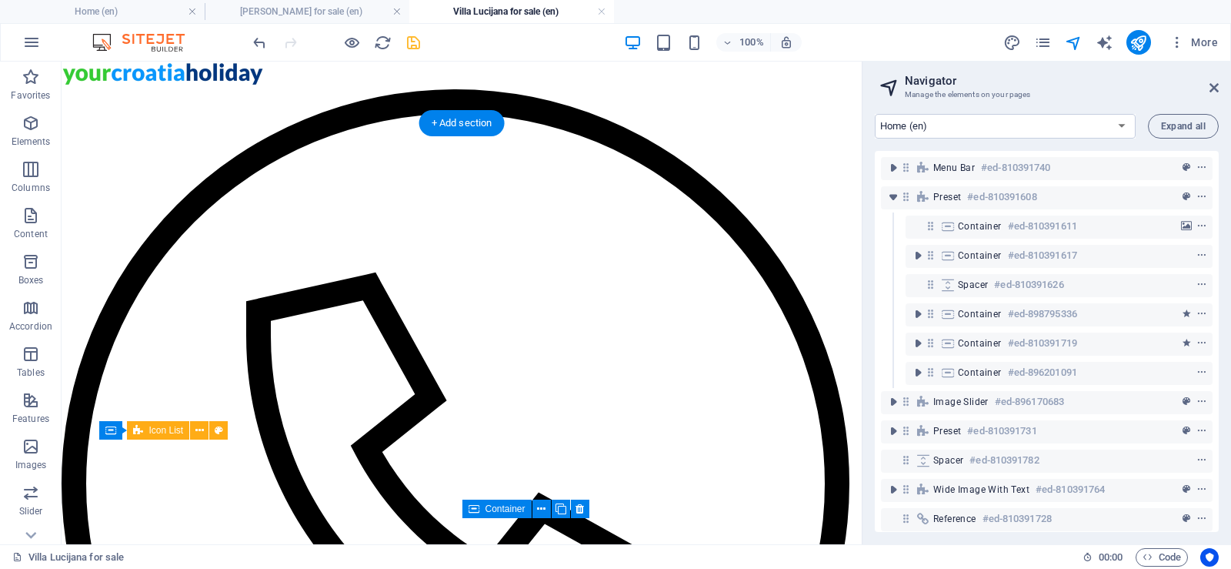
select select "ms"
select select "s"
select select "progressive"
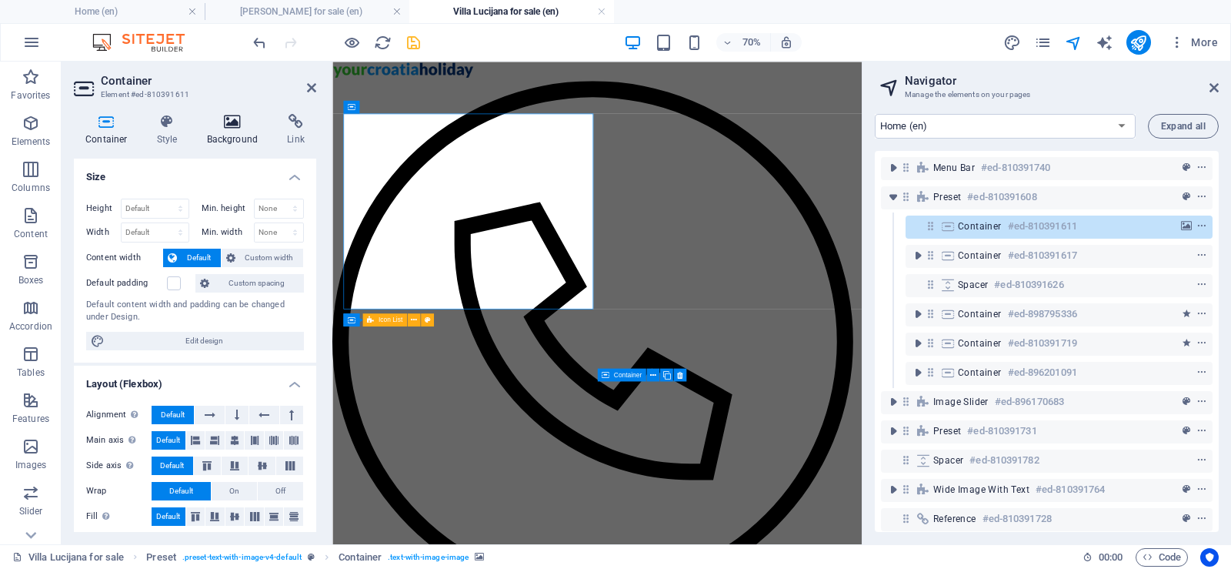
click at [228, 124] on icon at bounding box center [232, 121] width 75 height 15
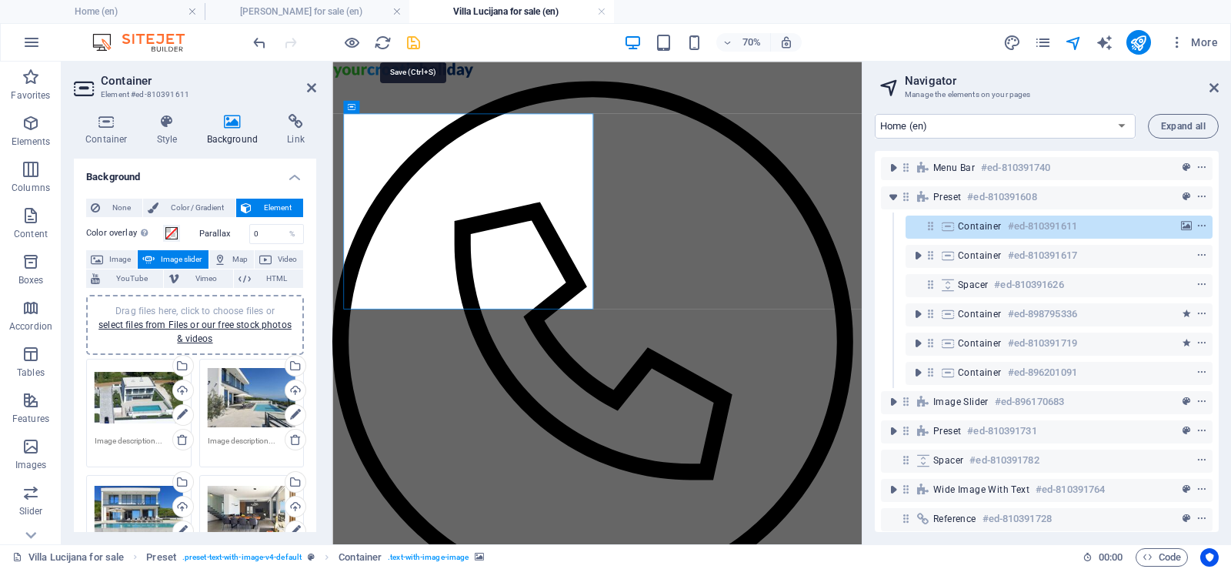
drag, startPoint x: 413, startPoint y: 42, endPoint x: 639, endPoint y: 89, distance: 230.3
click at [413, 42] on icon "save" at bounding box center [414, 43] width 18 height 18
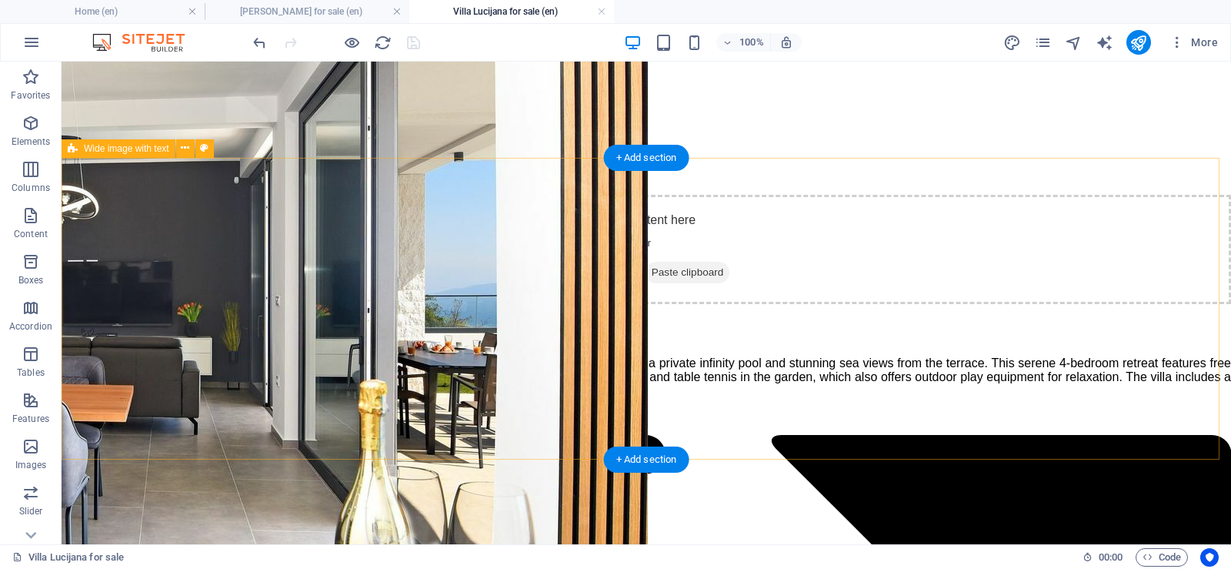
scroll to position [1418, 0]
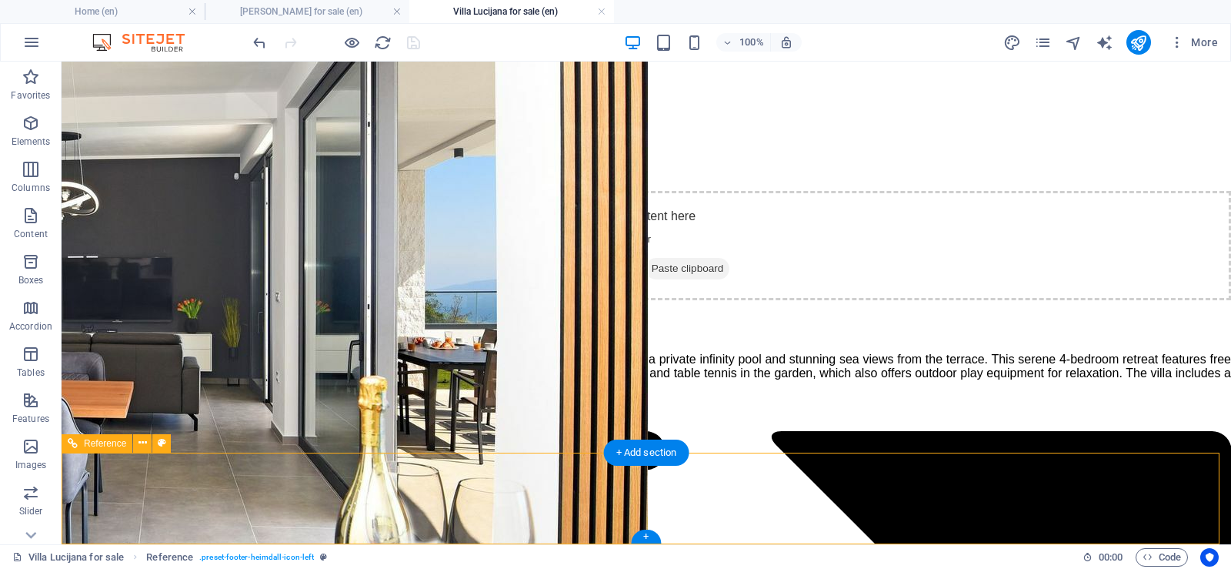
drag, startPoint x: 647, startPoint y: 486, endPoint x: 376, endPoint y: 486, distance: 270.2
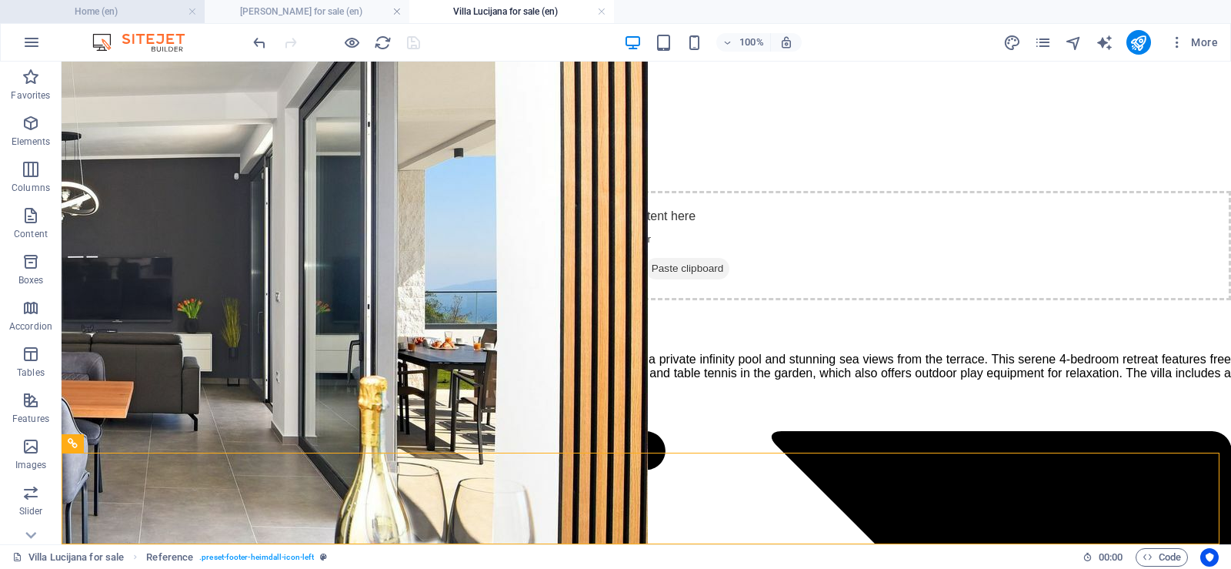
click at [123, 9] on h4 "Home (en)" at bounding box center [102, 11] width 205 height 17
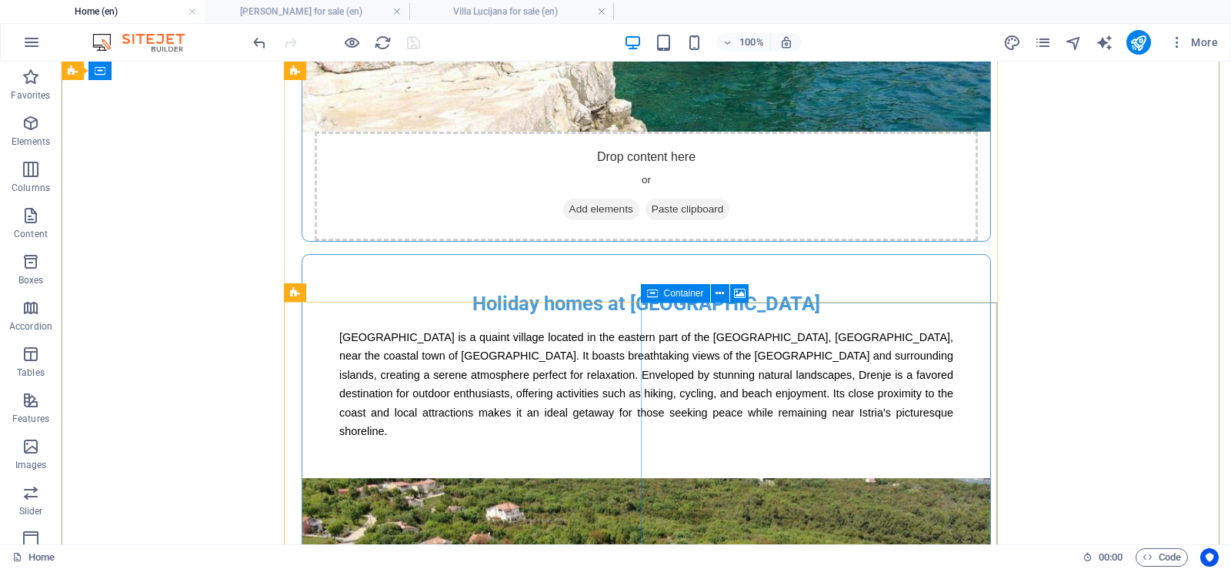
scroll to position [894, 0]
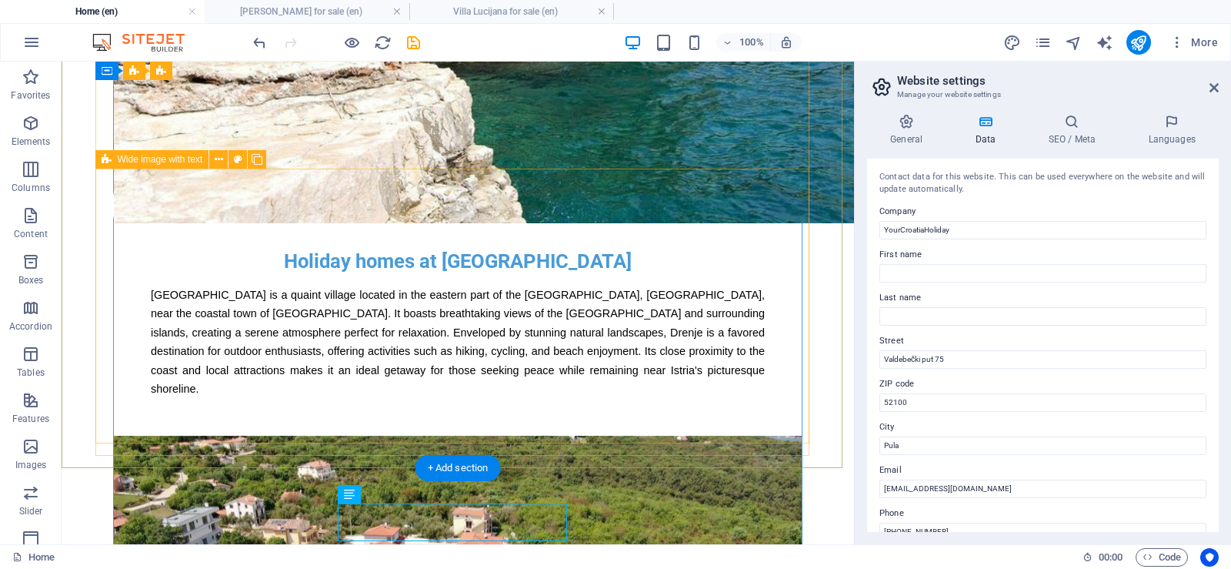
scroll to position [913, 0]
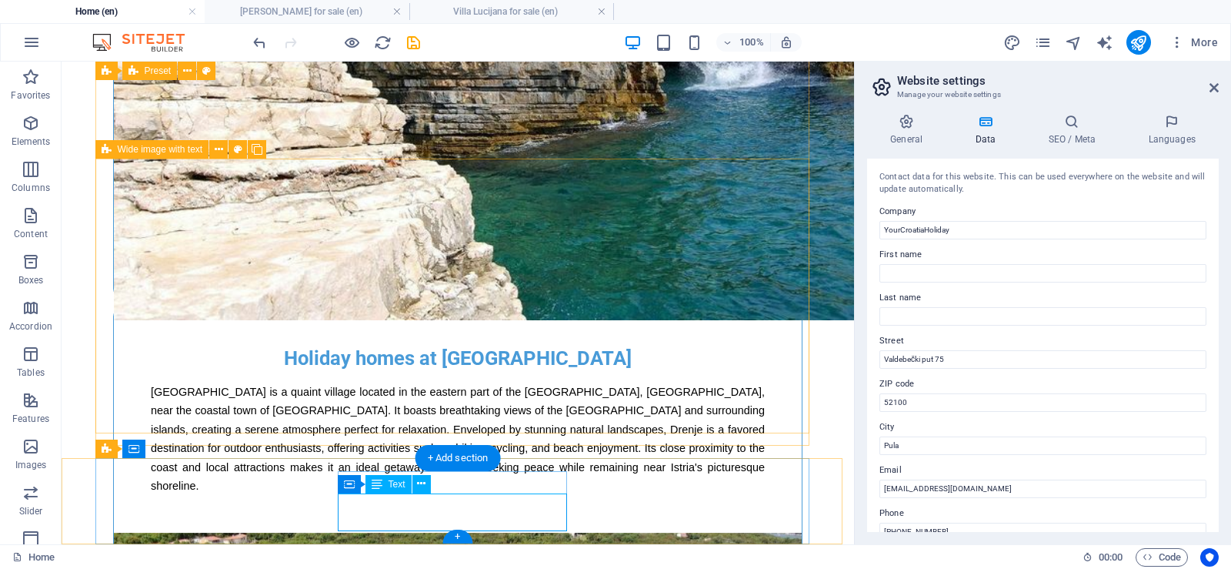
scroll to position [757, 0]
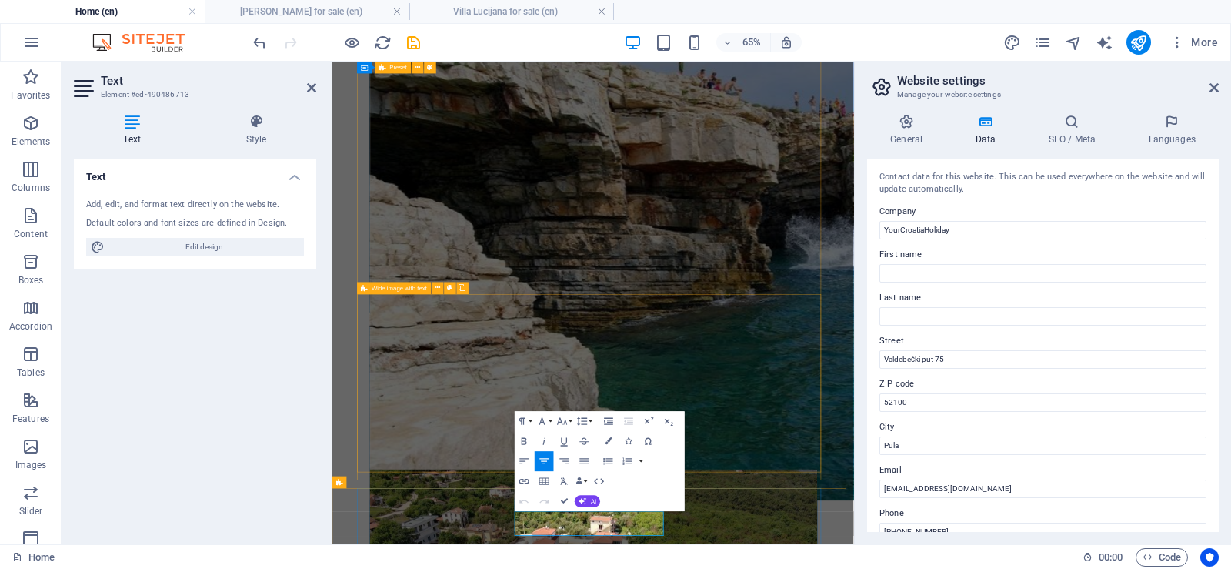
drag, startPoint x: 776, startPoint y: 764, endPoint x: 668, endPoint y: 770, distance: 108.0
click at [586, 479] on button "Data Bindings" at bounding box center [582, 481] width 14 height 20
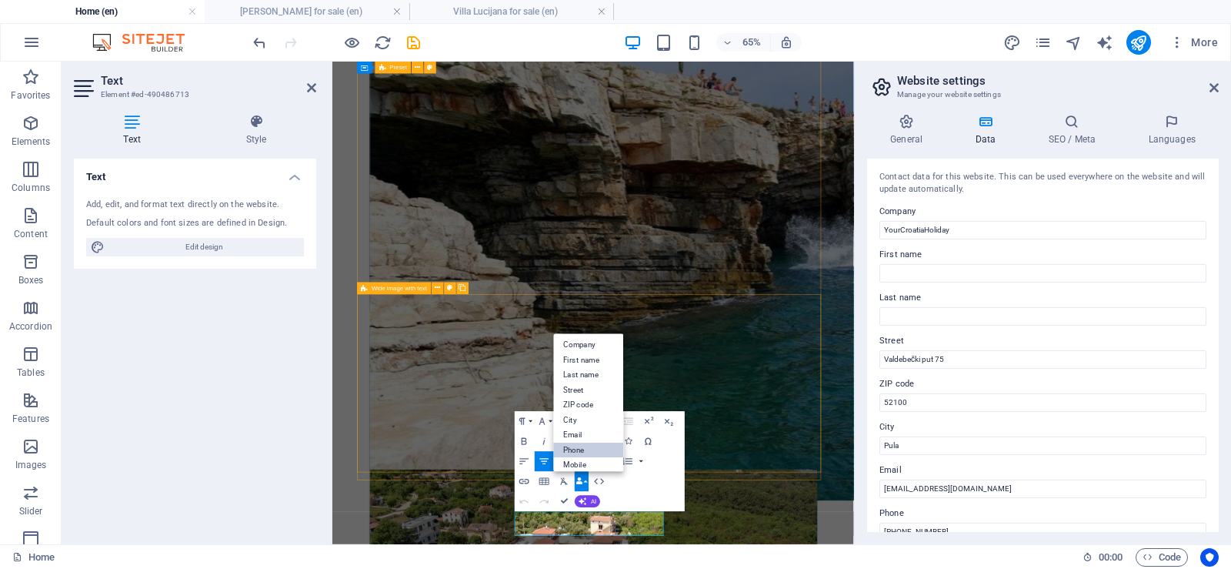
click at [586, 454] on link "Phone" at bounding box center [589, 450] width 70 height 15
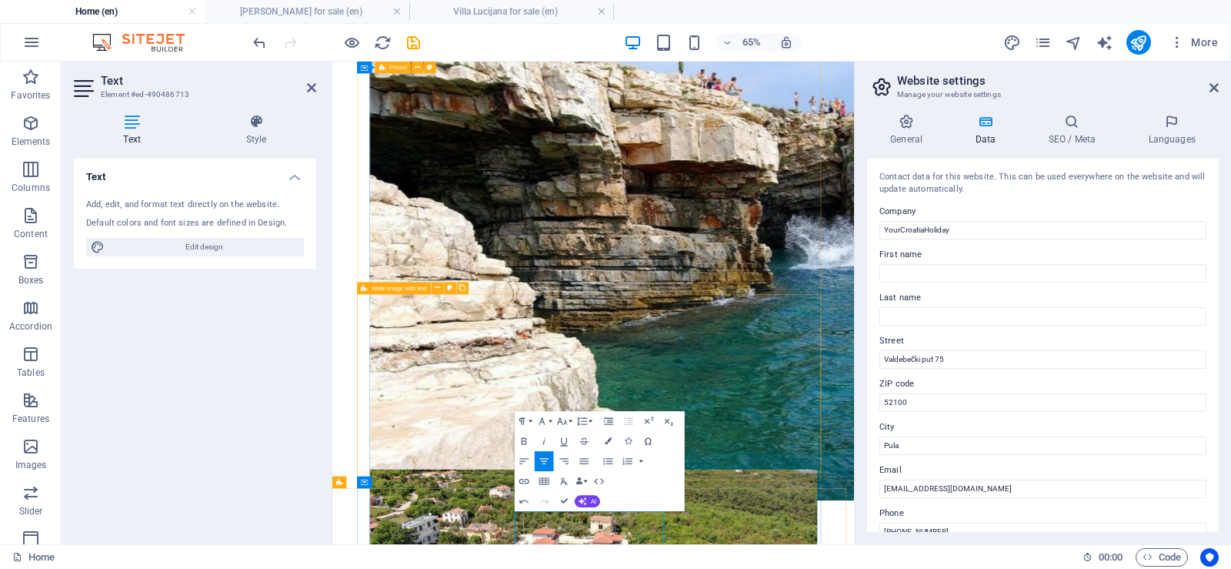
drag, startPoint x: 690, startPoint y: 779, endPoint x: 770, endPoint y: 779, distance: 80.8
click at [583, 480] on button "Data Bindings" at bounding box center [582, 481] width 14 height 20
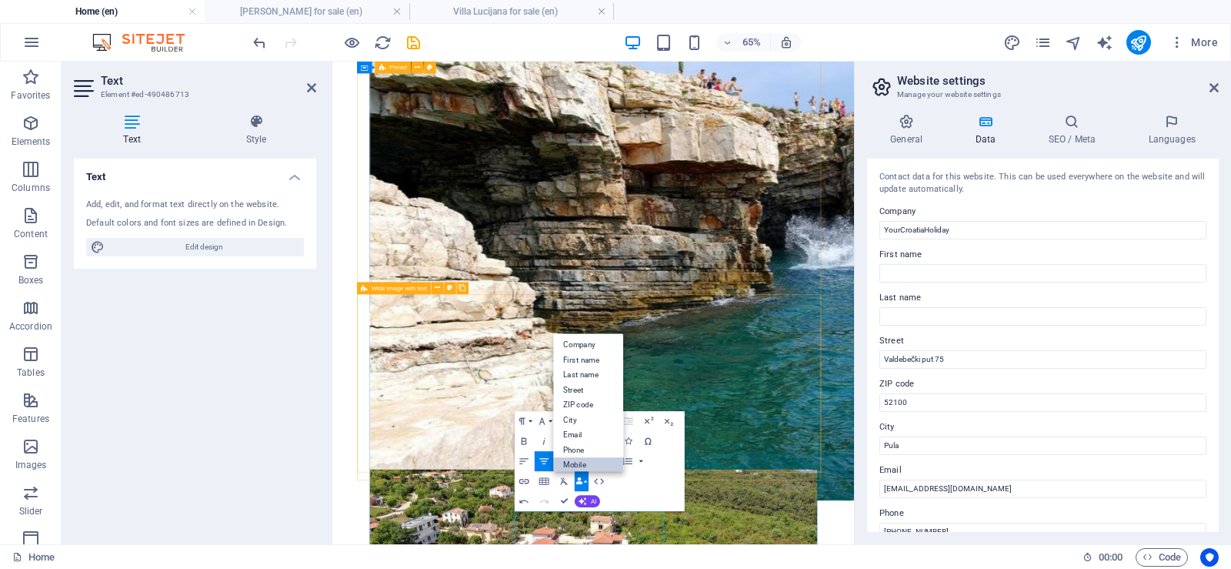
click at [585, 462] on link "Mobile" at bounding box center [589, 465] width 70 height 15
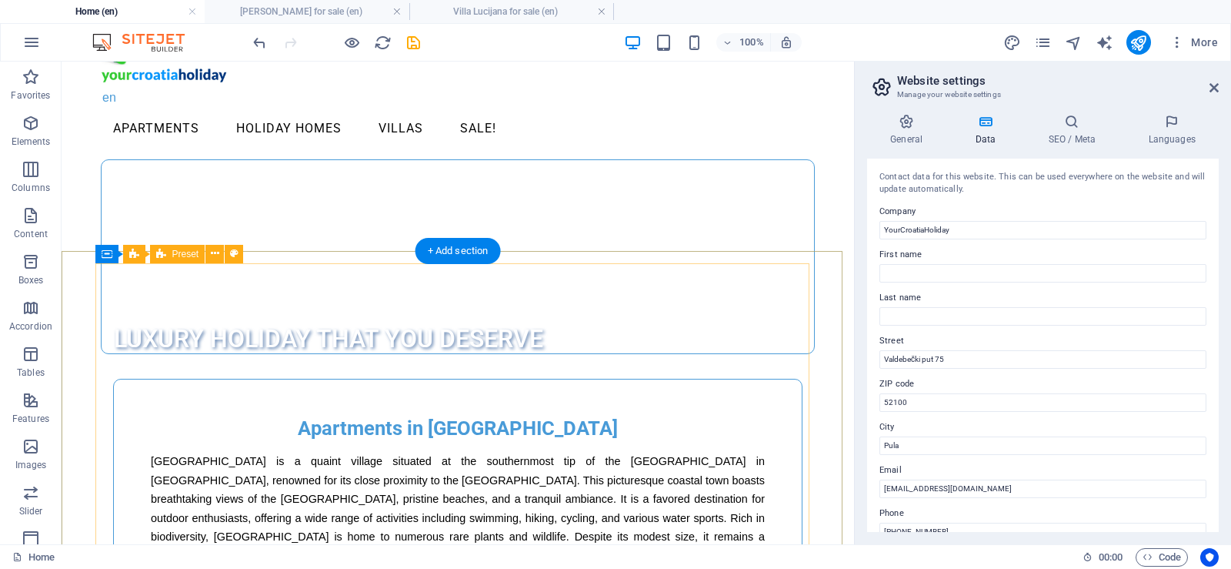
scroll to position [0, 0]
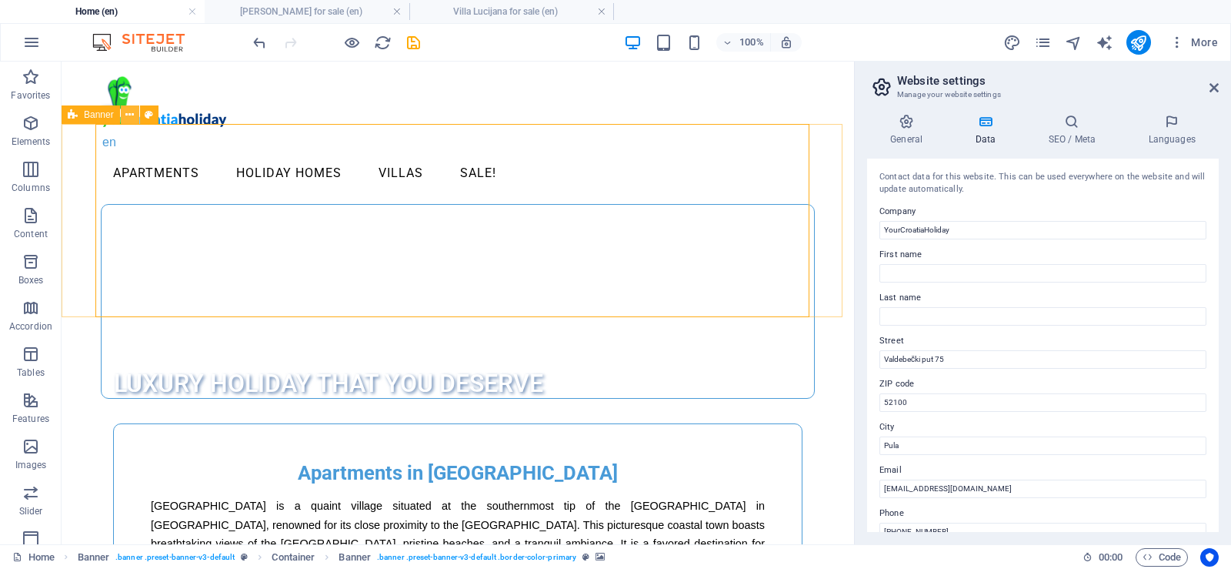
click at [128, 111] on icon at bounding box center [129, 115] width 8 height 16
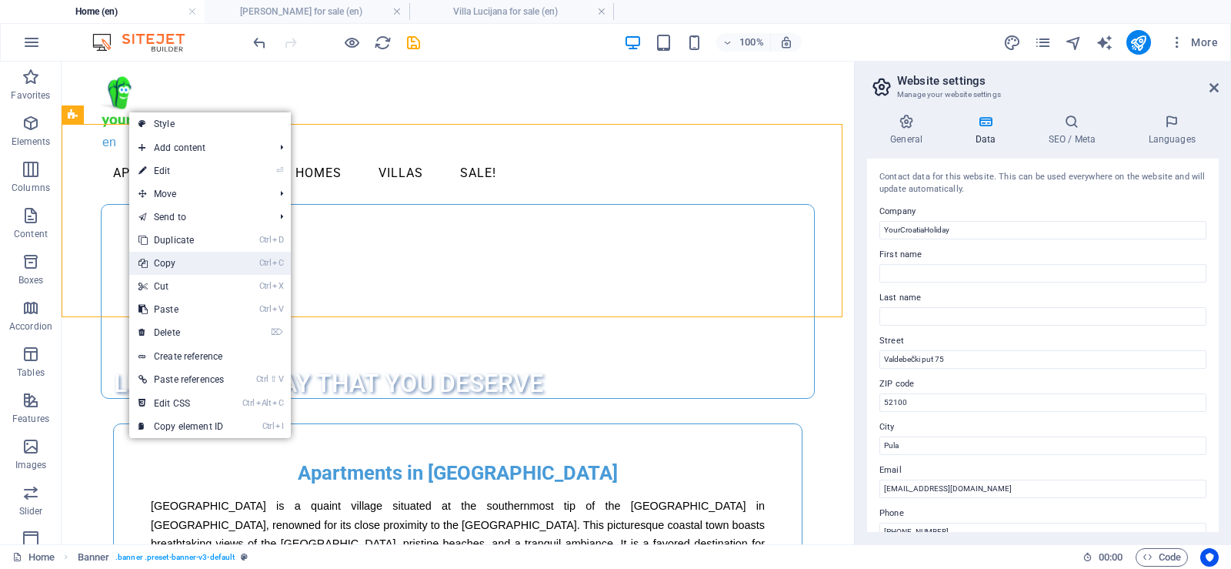
click at [182, 265] on link "Ctrl C Copy" at bounding box center [181, 263] width 104 height 23
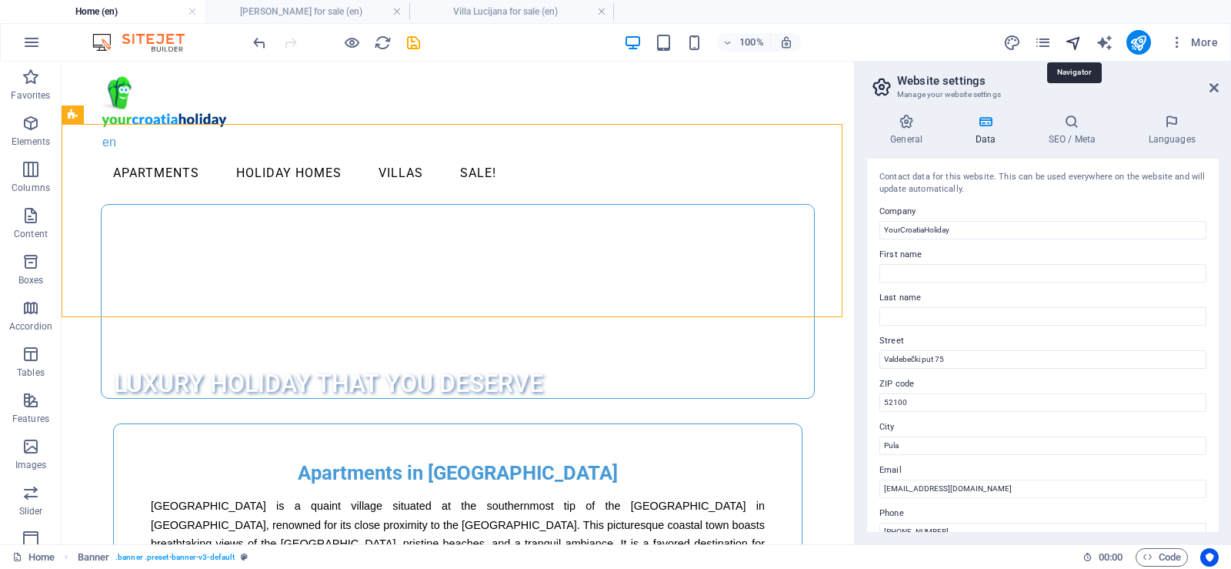
click at [1078, 43] on icon "navigator" at bounding box center [1074, 43] width 18 height 18
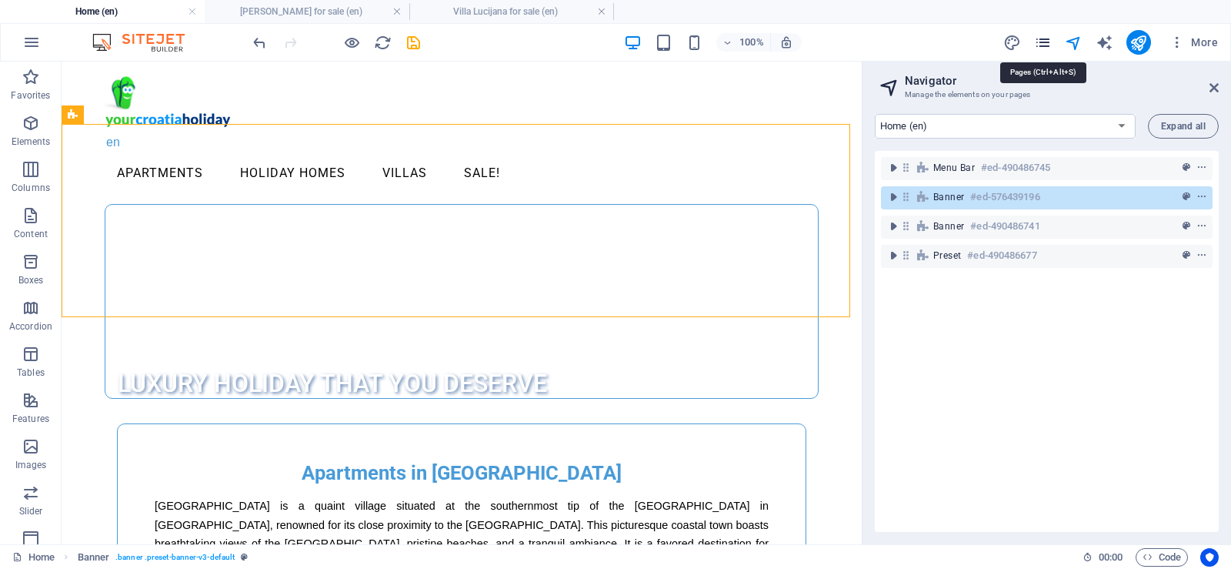
click at [1047, 43] on icon "pages" at bounding box center [1043, 43] width 18 height 18
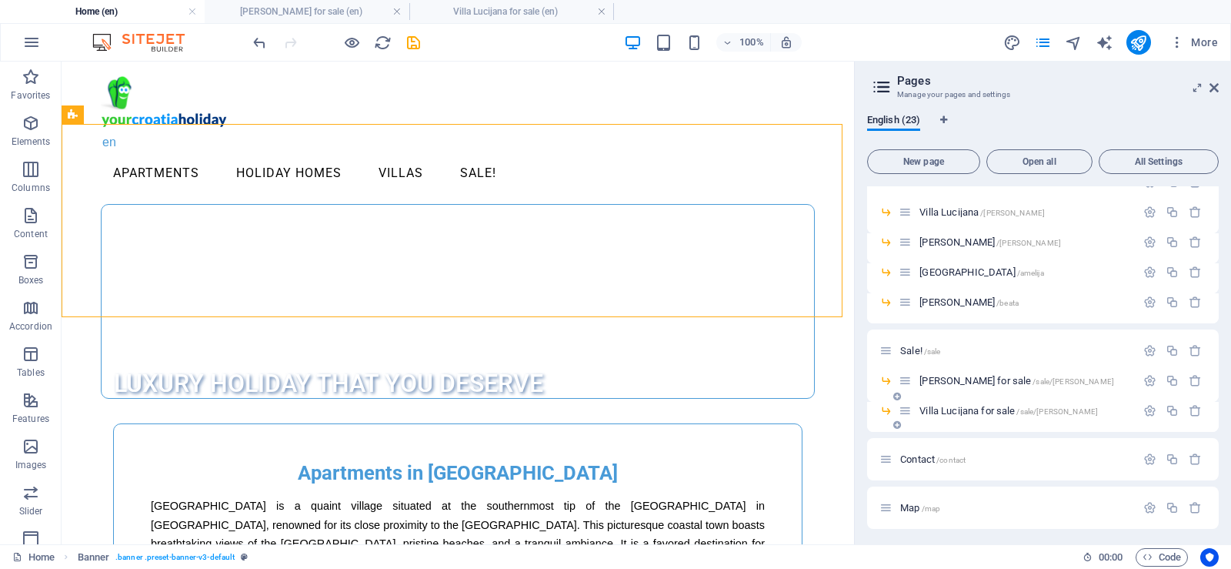
scroll to position [474, 0]
click at [913, 343] on span "Sale! /sale" at bounding box center [921, 348] width 40 height 12
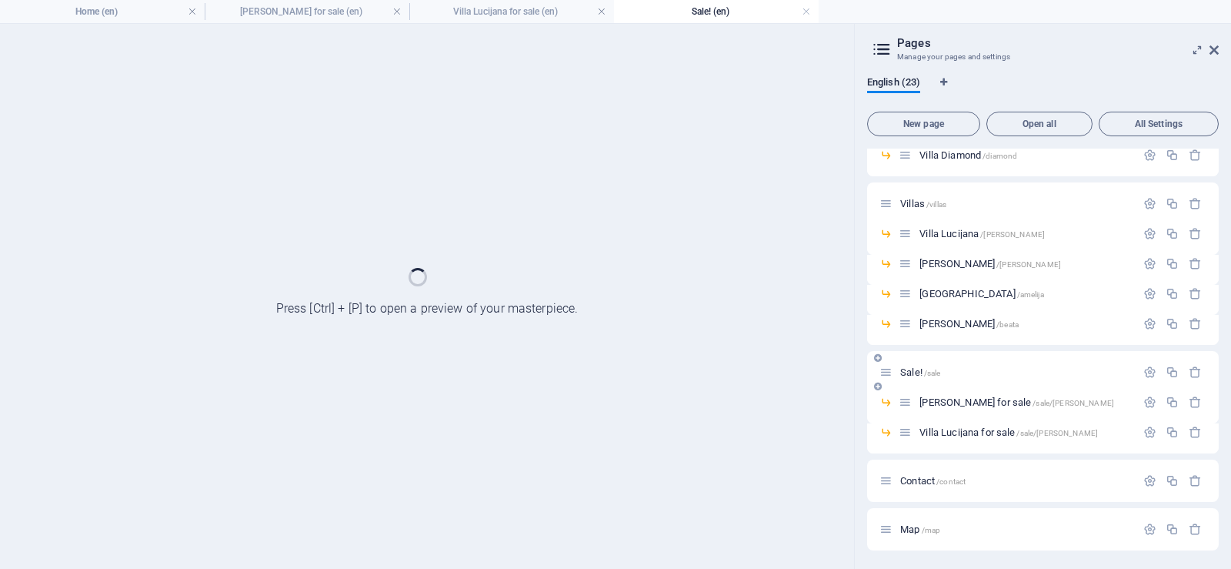
click at [913, 343] on div "[PERSON_NAME] /[PERSON_NAME]" at bounding box center [1043, 330] width 352 height 30
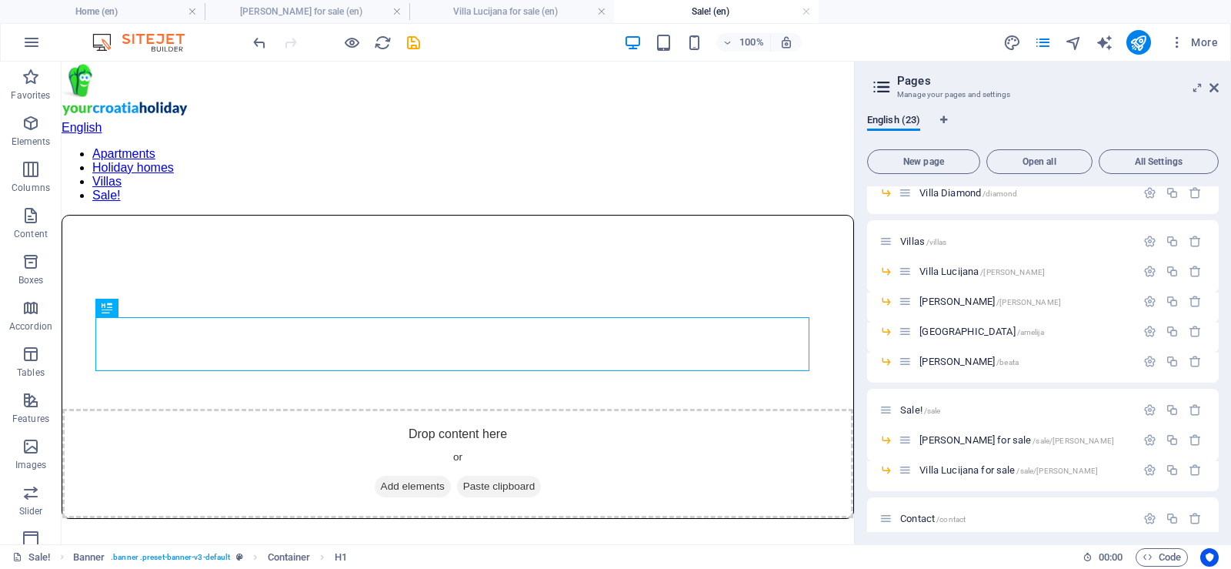
scroll to position [0, 0]
click at [129, 114] on icon at bounding box center [129, 115] width 8 height 16
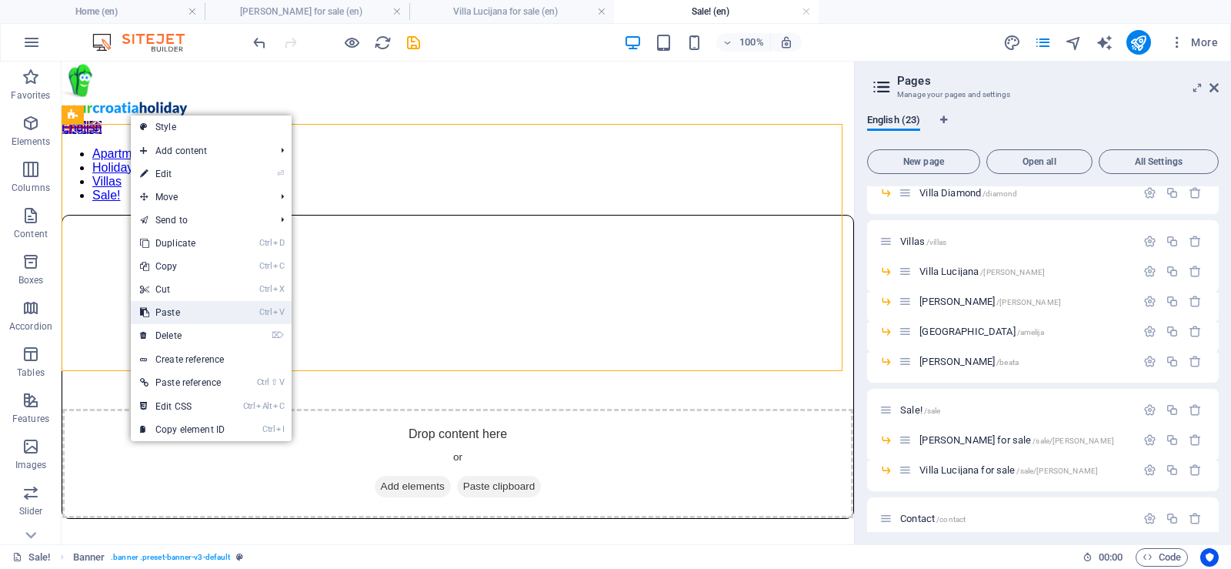
click at [176, 314] on link "Ctrl V Paste" at bounding box center [182, 312] width 103 height 23
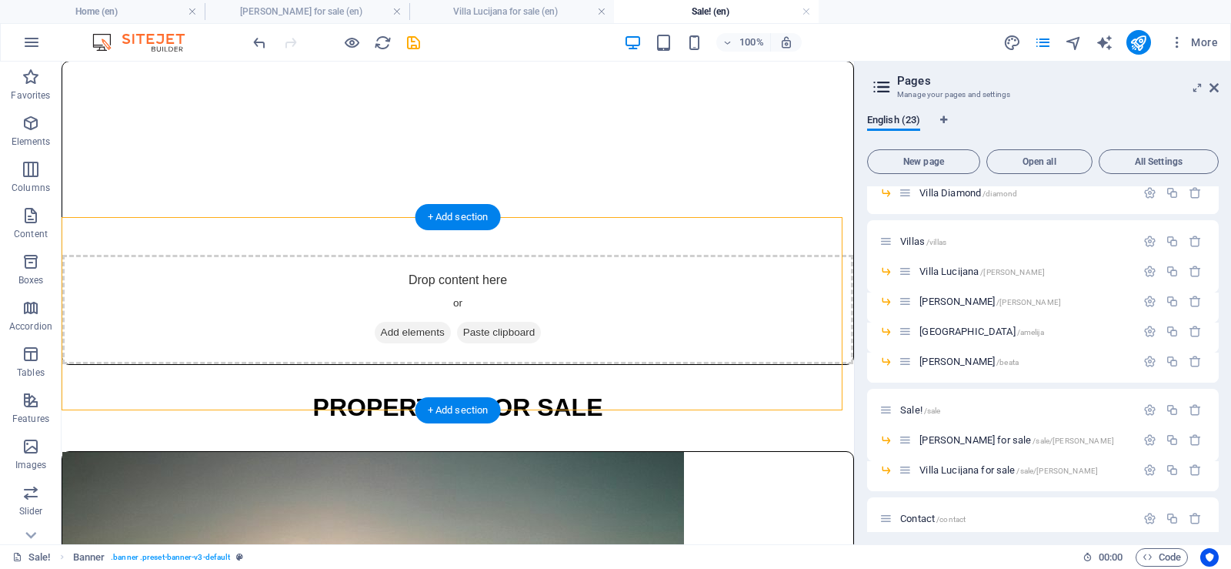
scroll to position [77, 0]
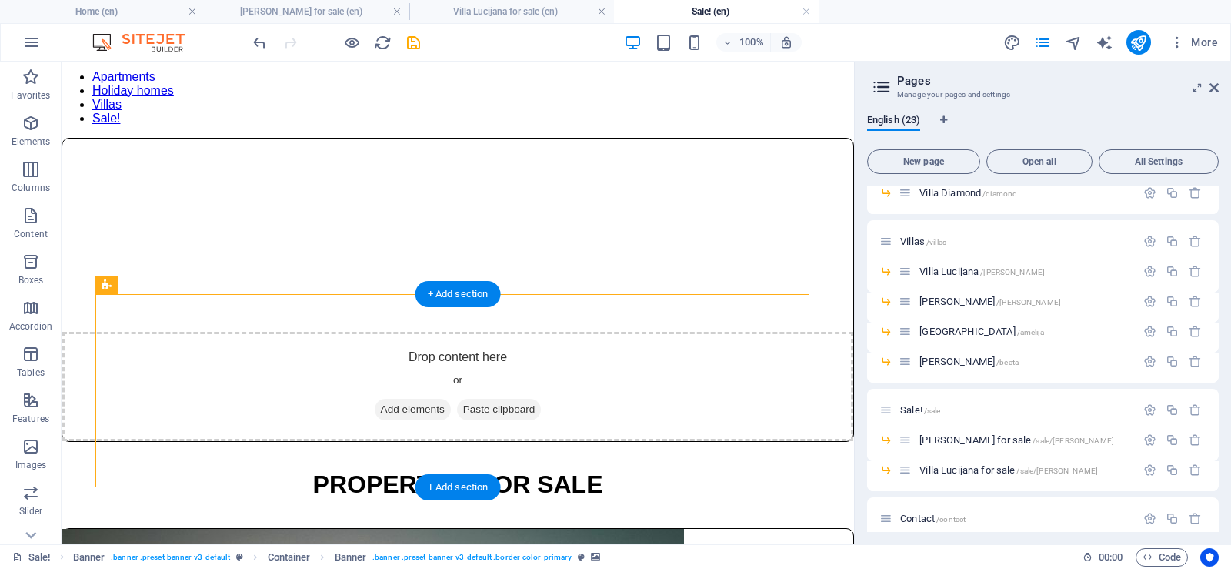
select select "vh"
select select "fade"
select select "s"
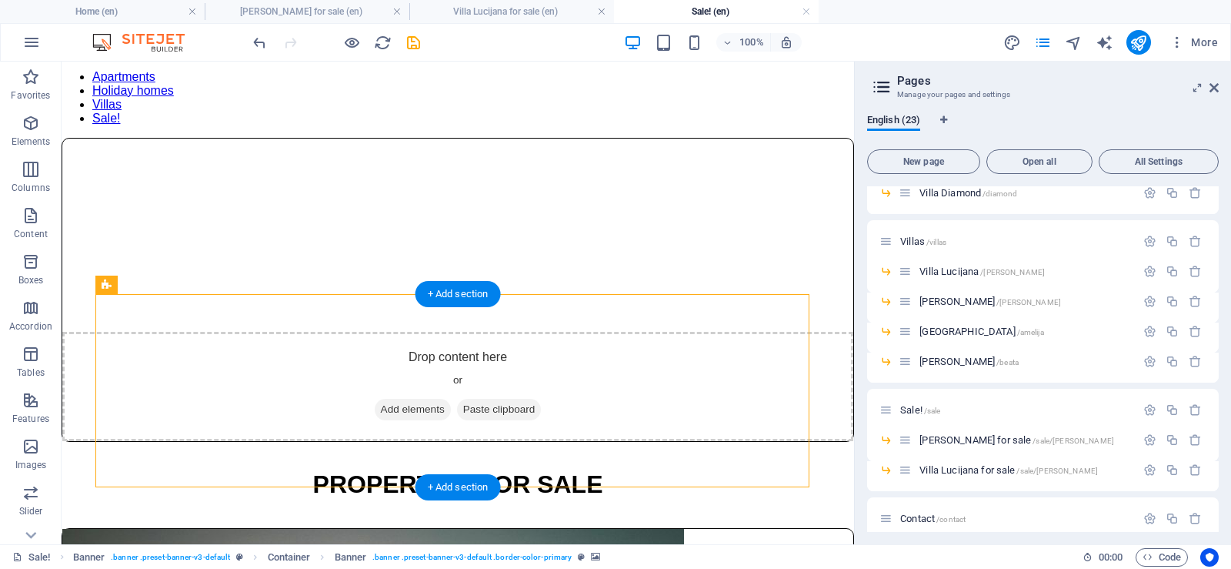
select select "s"
select select "progressive"
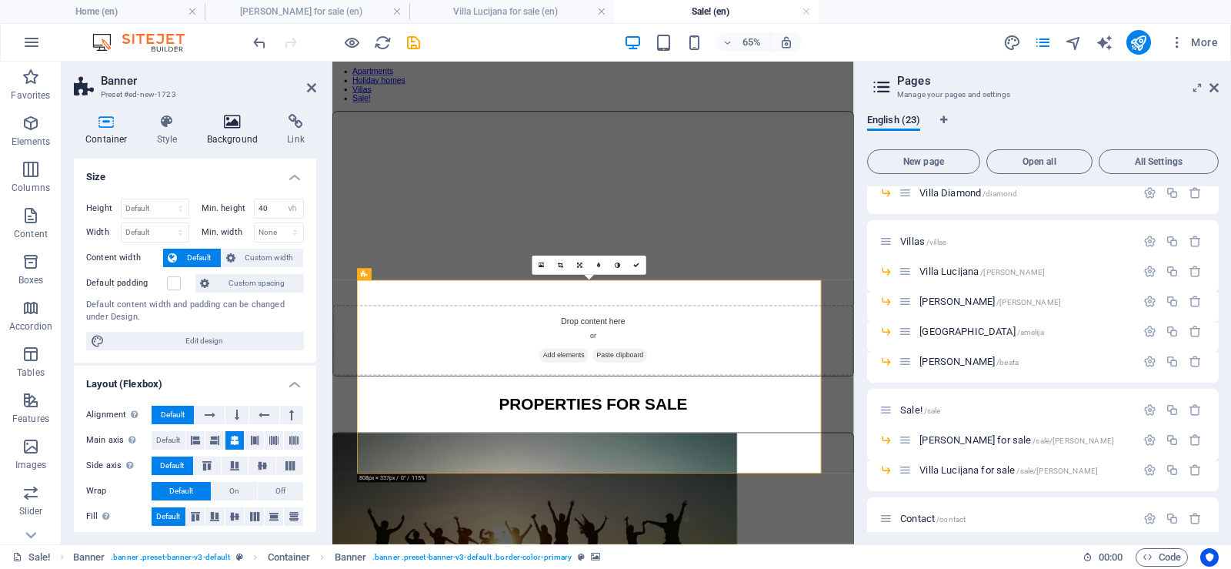
click at [229, 125] on icon at bounding box center [232, 121] width 75 height 15
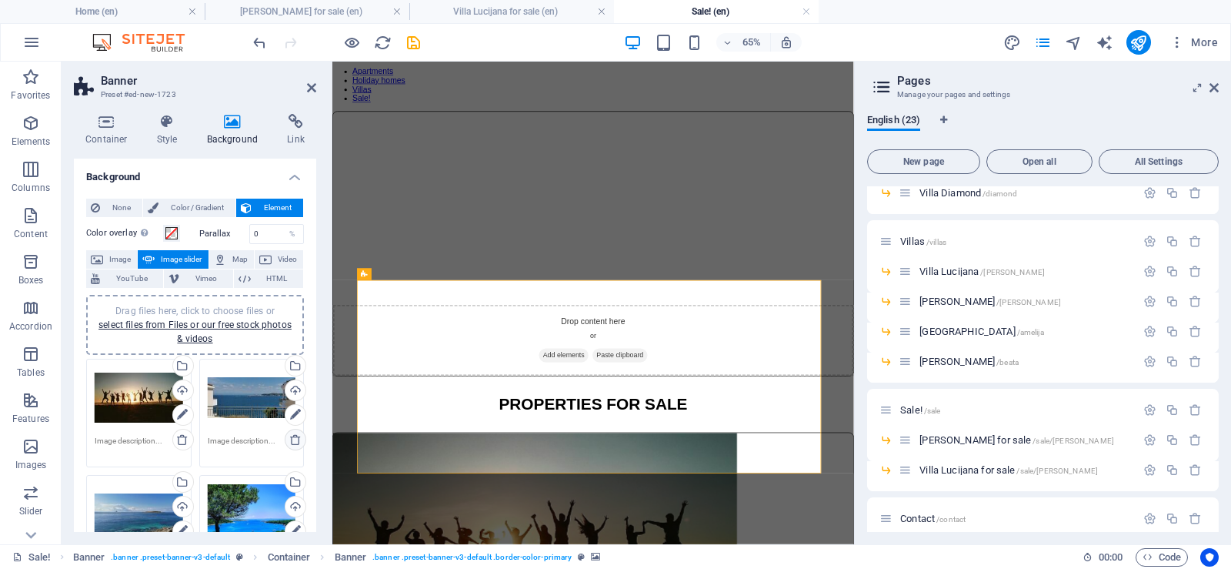
click at [293, 437] on icon at bounding box center [295, 439] width 12 height 12
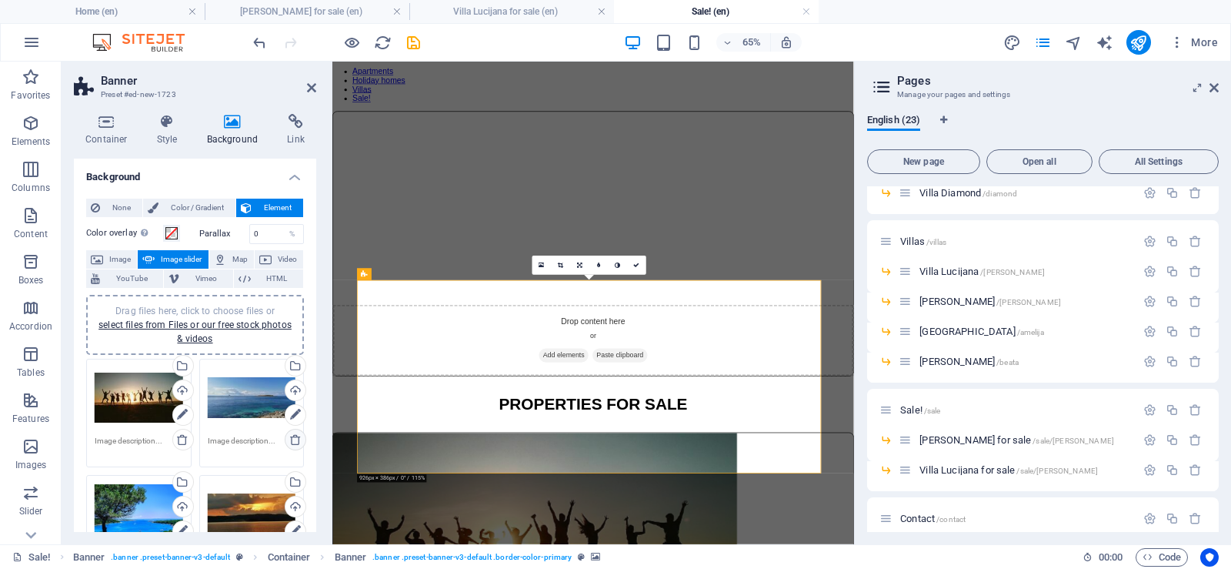
click at [293, 440] on icon at bounding box center [295, 439] width 12 height 12
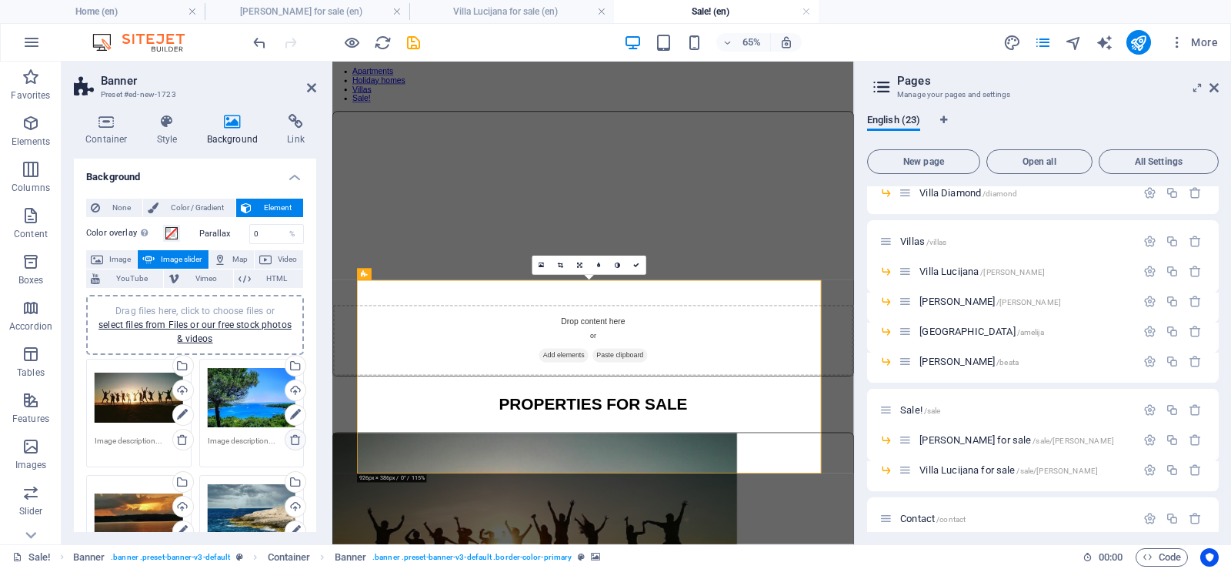
click at [293, 440] on icon at bounding box center [295, 439] width 12 height 12
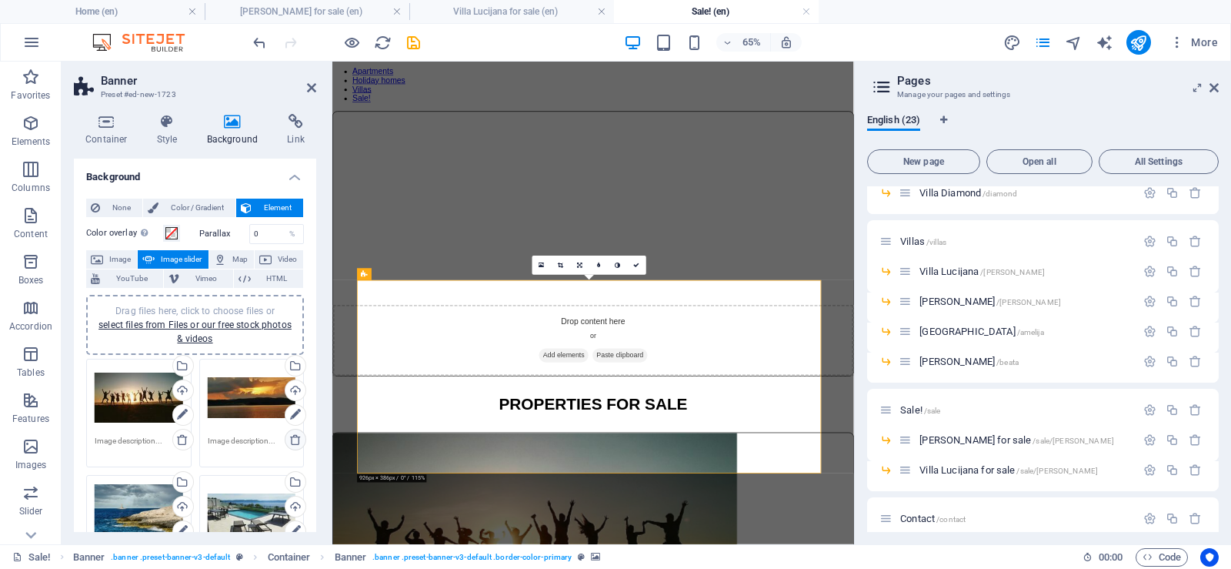
click at [293, 440] on icon at bounding box center [295, 439] width 12 height 12
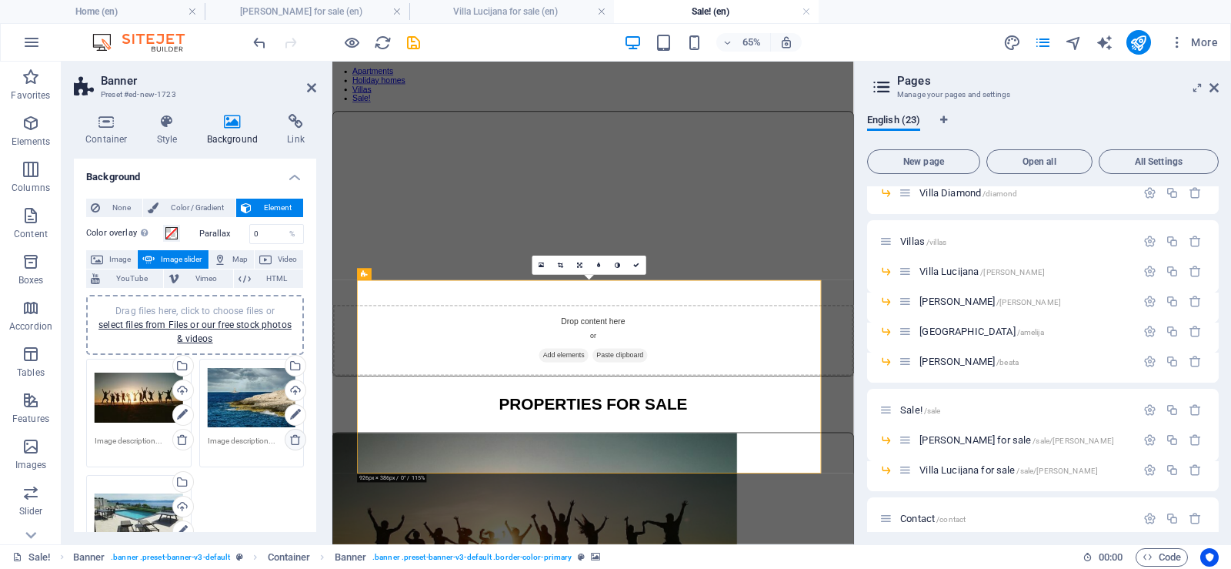
click at [293, 440] on icon at bounding box center [295, 439] width 12 height 12
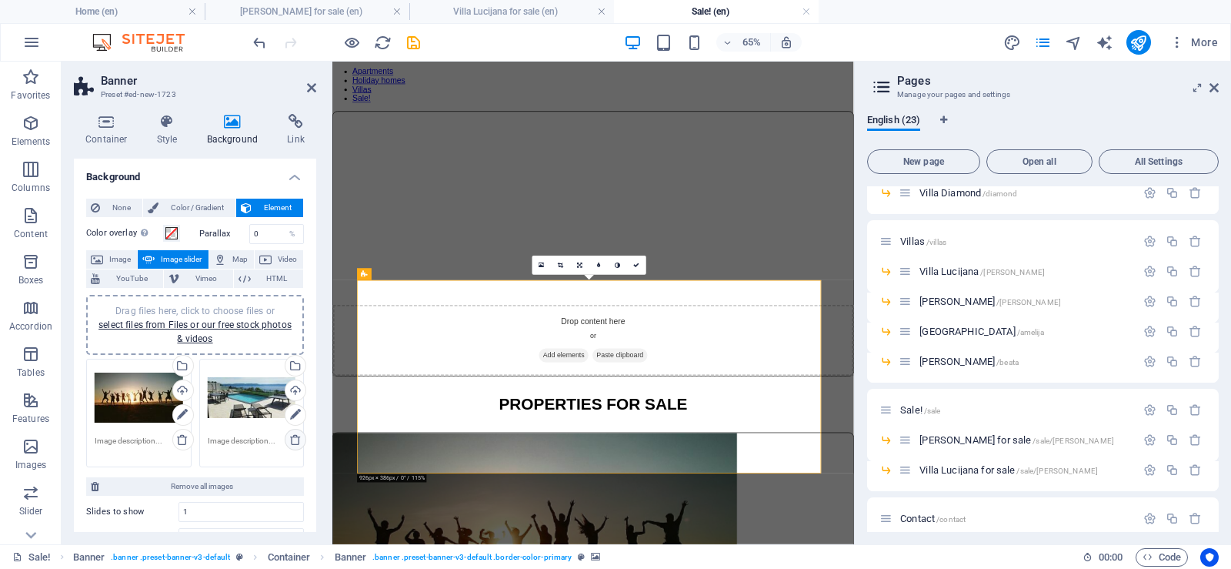
click at [293, 440] on icon at bounding box center [295, 439] width 12 height 12
click at [105, 257] on button "Image" at bounding box center [111, 259] width 51 height 18
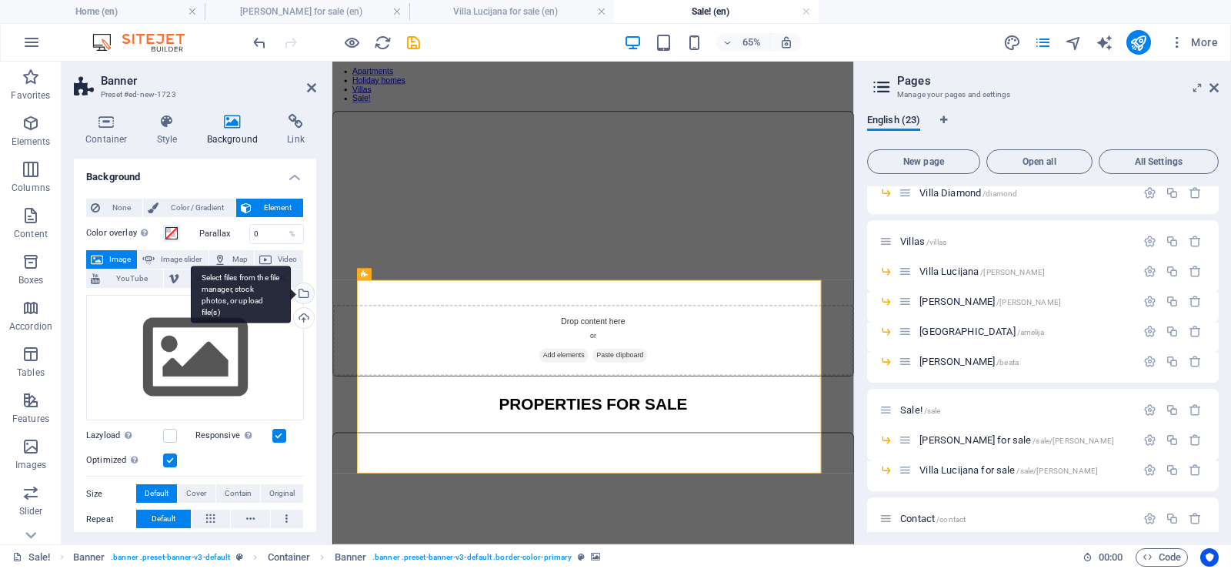
click at [299, 294] on div "Select files from the file manager, stock photos, or upload file(s)" at bounding box center [302, 294] width 23 height 23
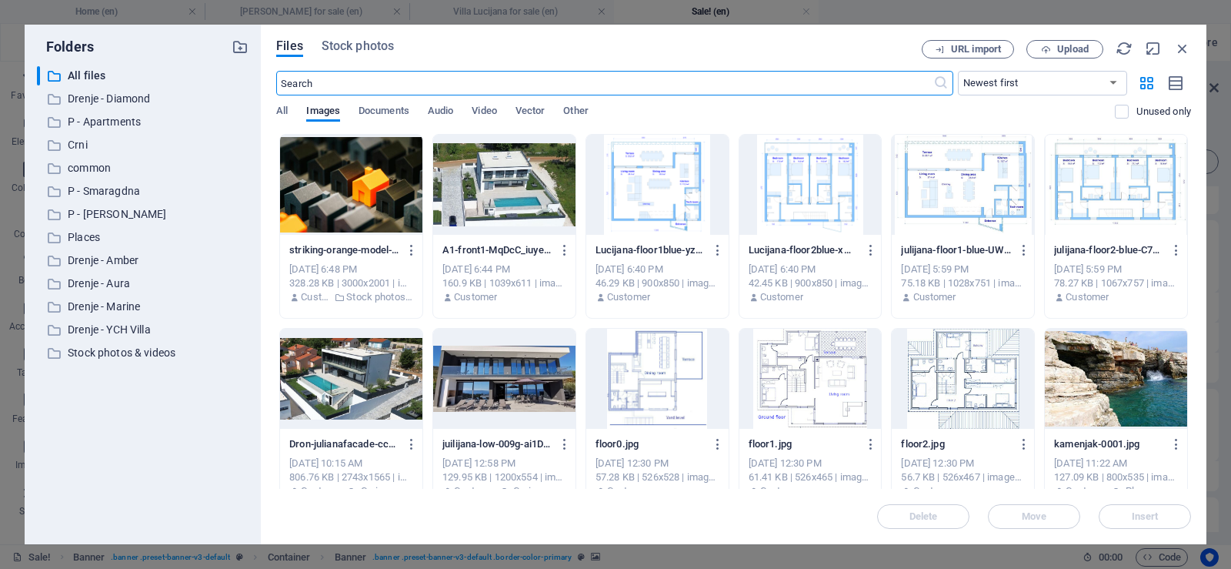
click at [372, 180] on div at bounding box center [351, 185] width 142 height 100
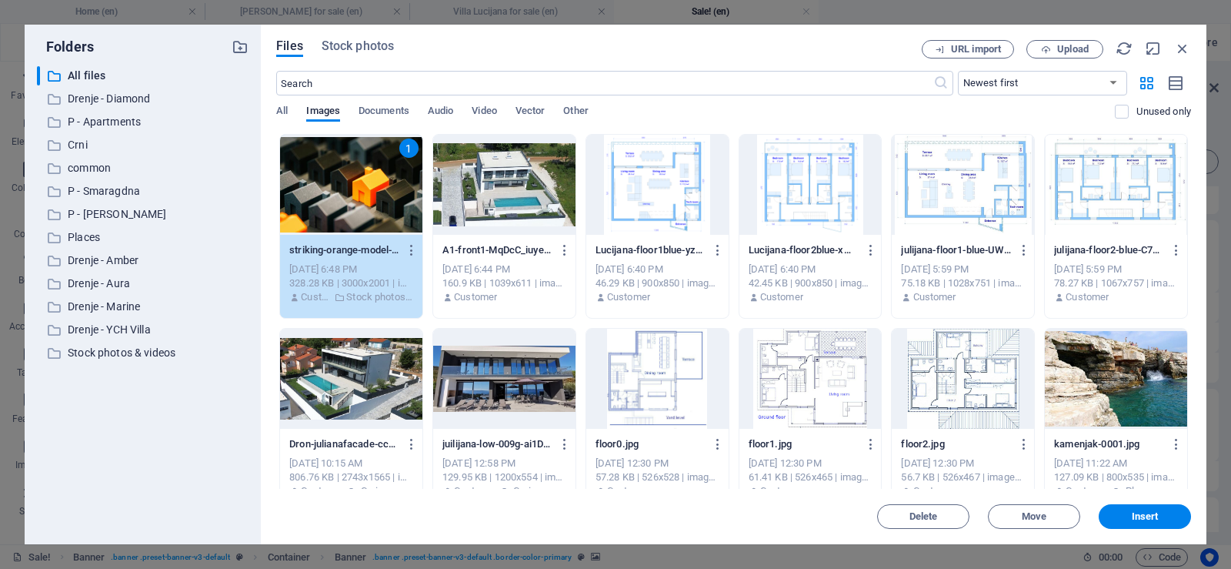
drag, startPoint x: 372, startPoint y: 180, endPoint x: 190, endPoint y: 232, distance: 188.8
click at [372, 180] on div "1" at bounding box center [351, 185] width 142 height 100
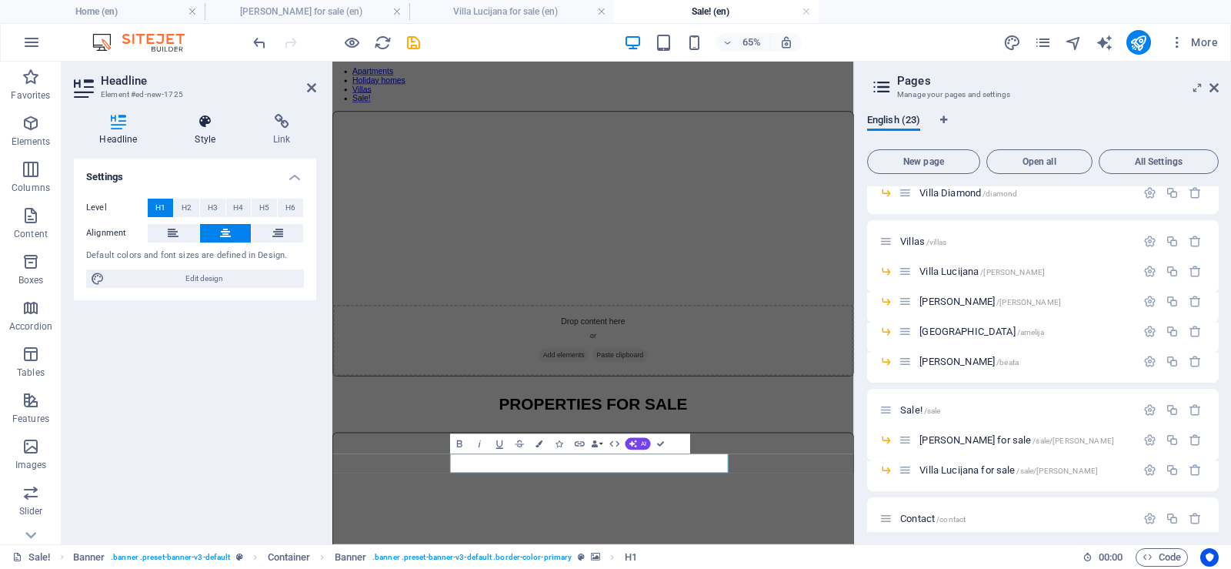
click at [203, 118] on icon at bounding box center [205, 121] width 72 height 15
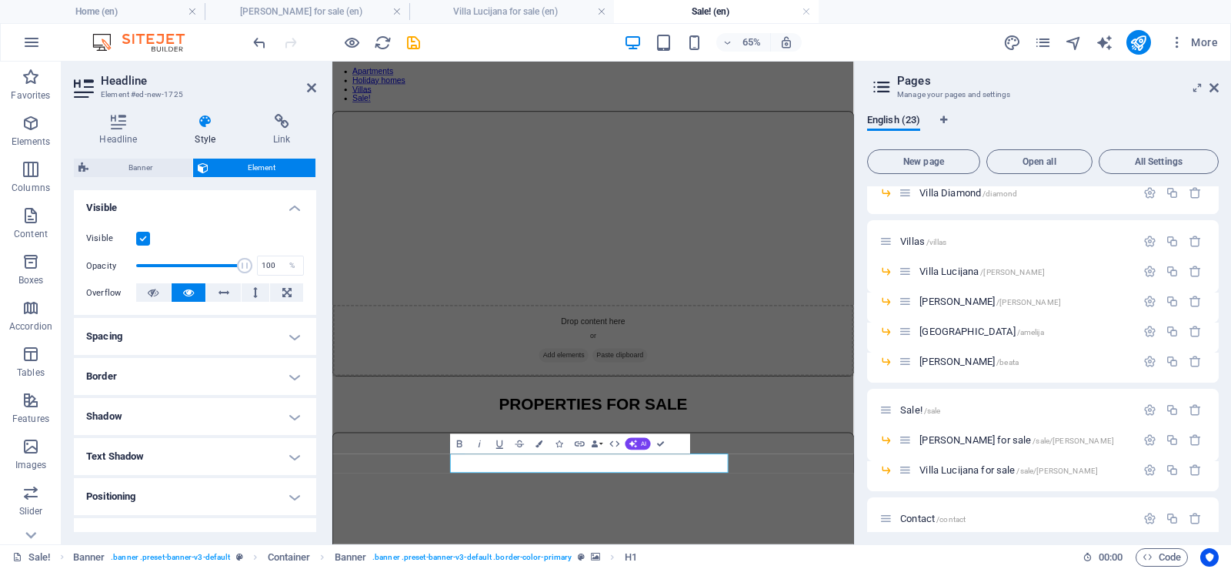
scroll to position [231, 0]
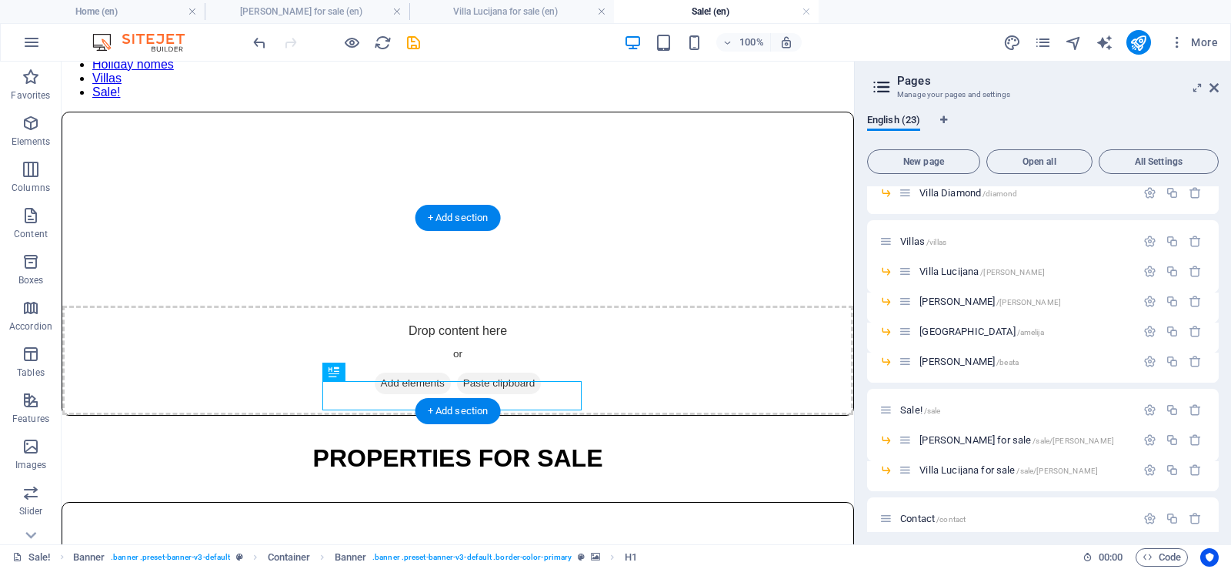
scroll to position [154, 0]
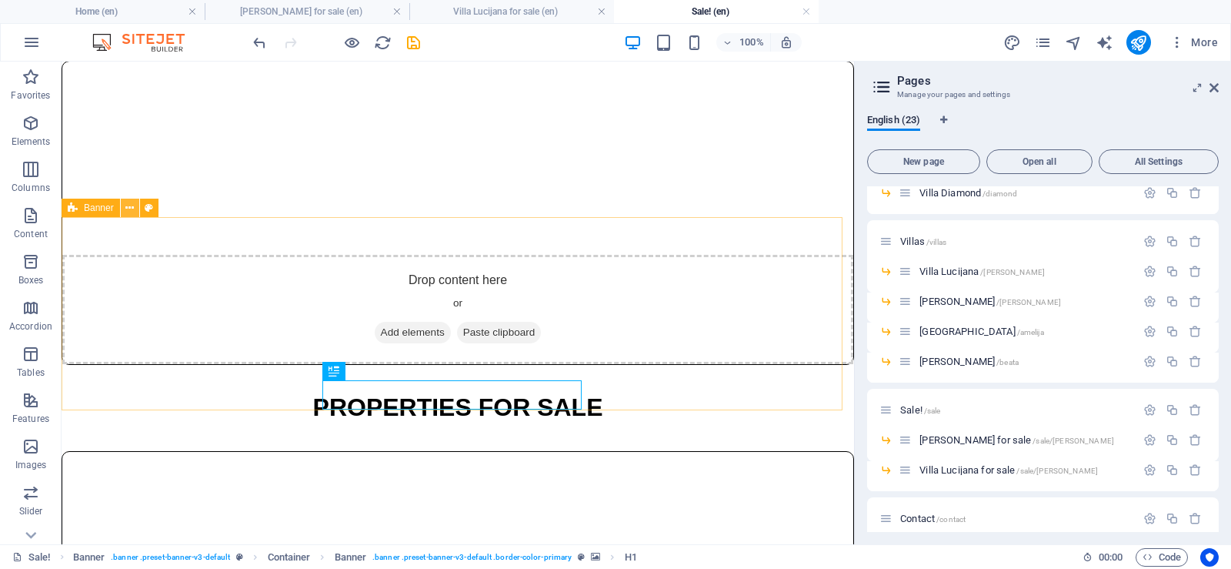
click at [129, 210] on icon at bounding box center [129, 208] width 8 height 16
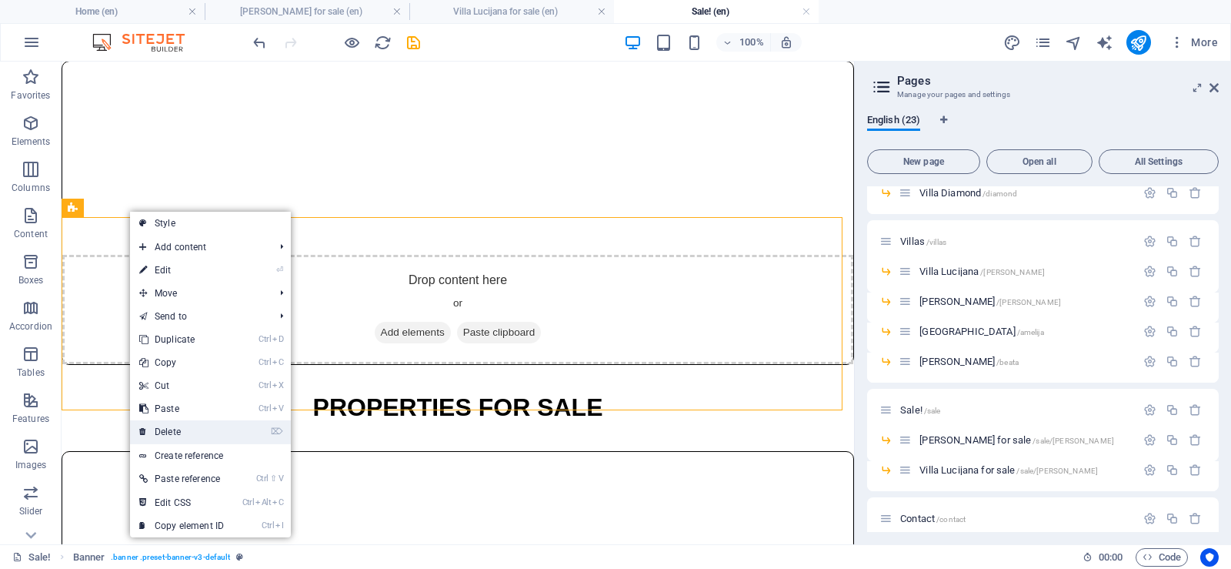
click at [192, 436] on link "⌦ Delete" at bounding box center [181, 431] width 103 height 23
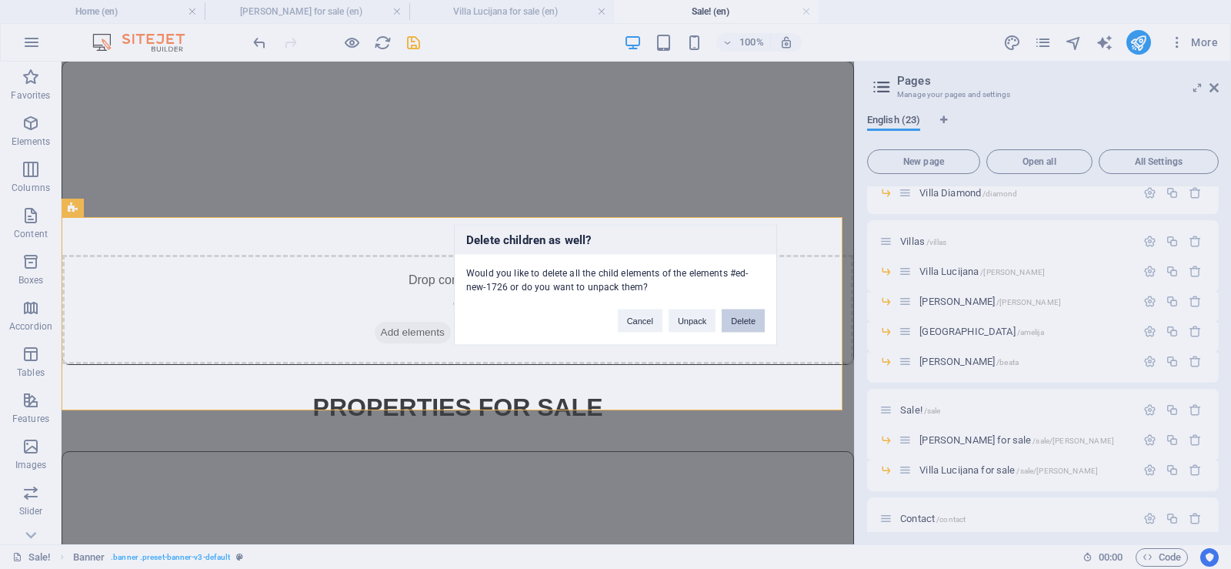
click at [739, 320] on button "Delete" at bounding box center [743, 320] width 43 height 23
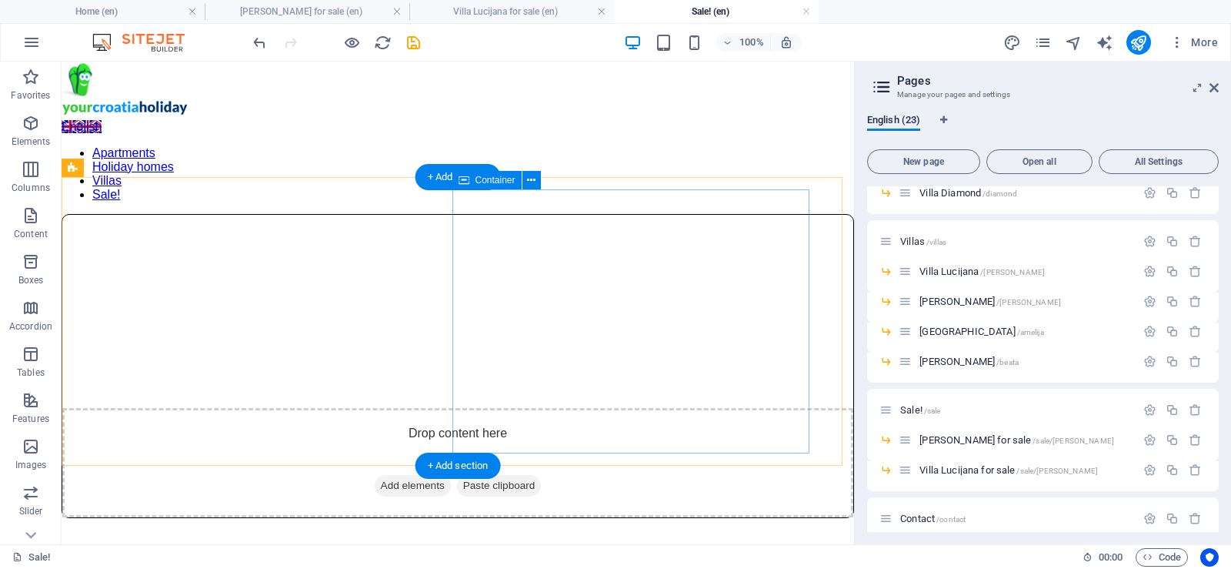
scroll to position [0, 0]
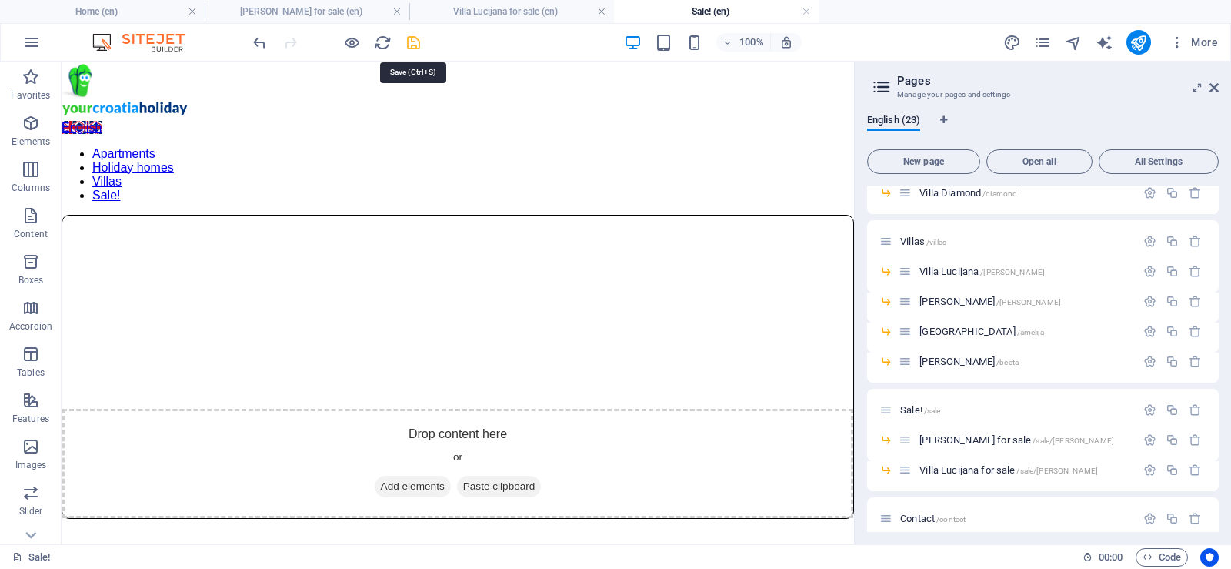
click at [415, 45] on icon "save" at bounding box center [414, 43] width 18 height 18
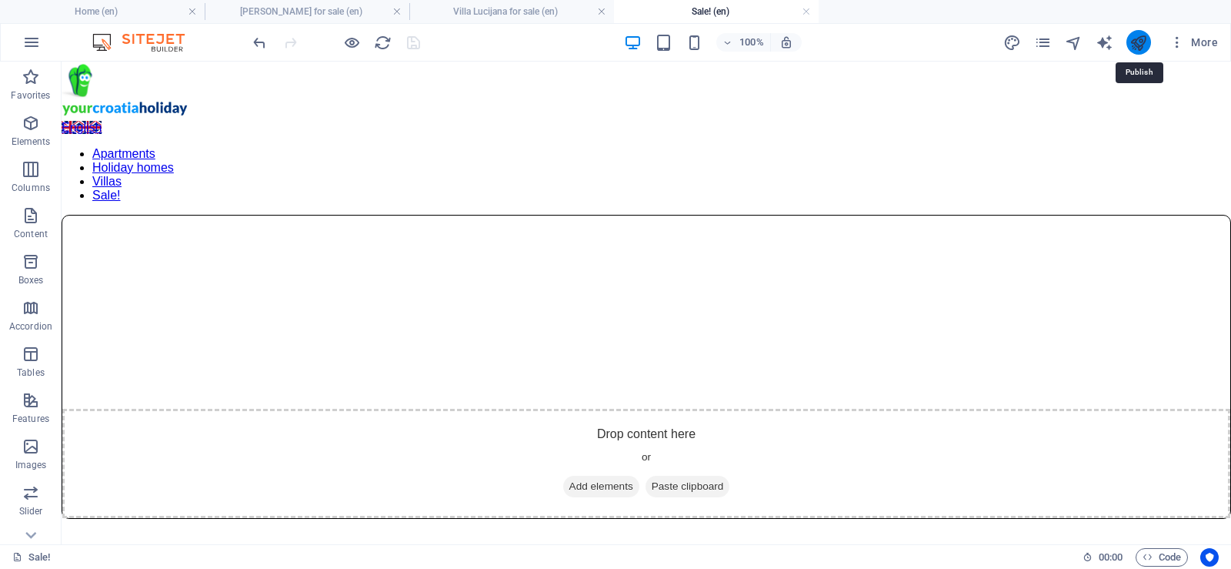
click at [1138, 45] on icon "publish" at bounding box center [1139, 43] width 18 height 18
